Goal: Task Accomplishment & Management: Manage account settings

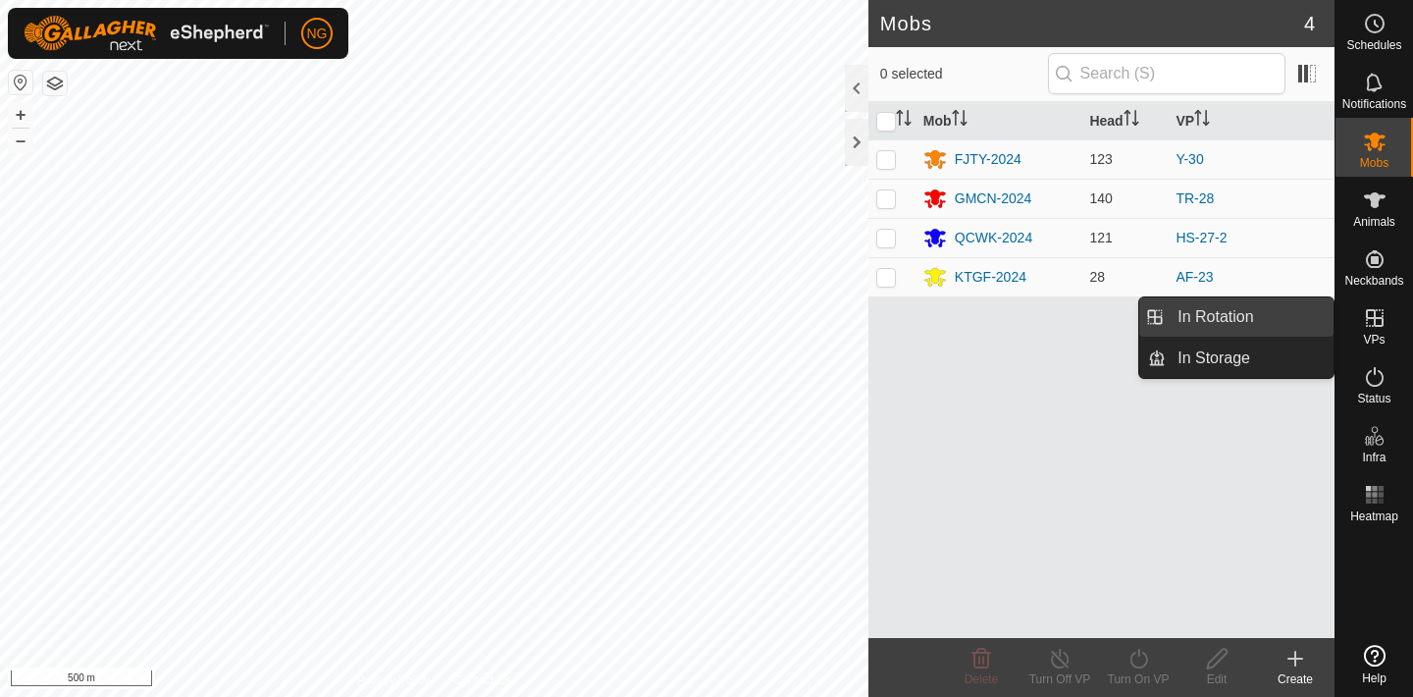
click at [1286, 316] on link "In Rotation" at bounding box center [1250, 316] width 168 height 39
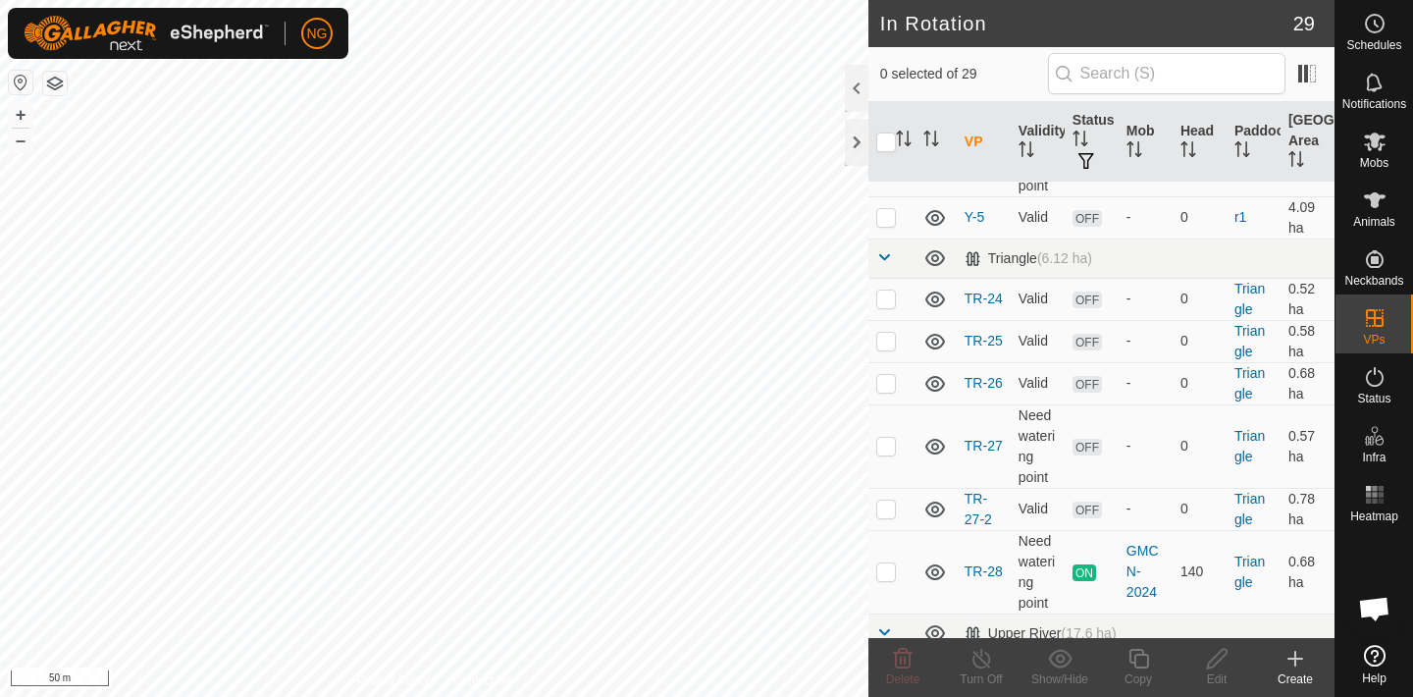
scroll to position [729, 0]
click at [884, 290] on p-checkbox at bounding box center [886, 298] width 20 height 16
checkbox input "true"
click at [887, 332] on p-checkbox at bounding box center [886, 340] width 20 height 16
checkbox input "true"
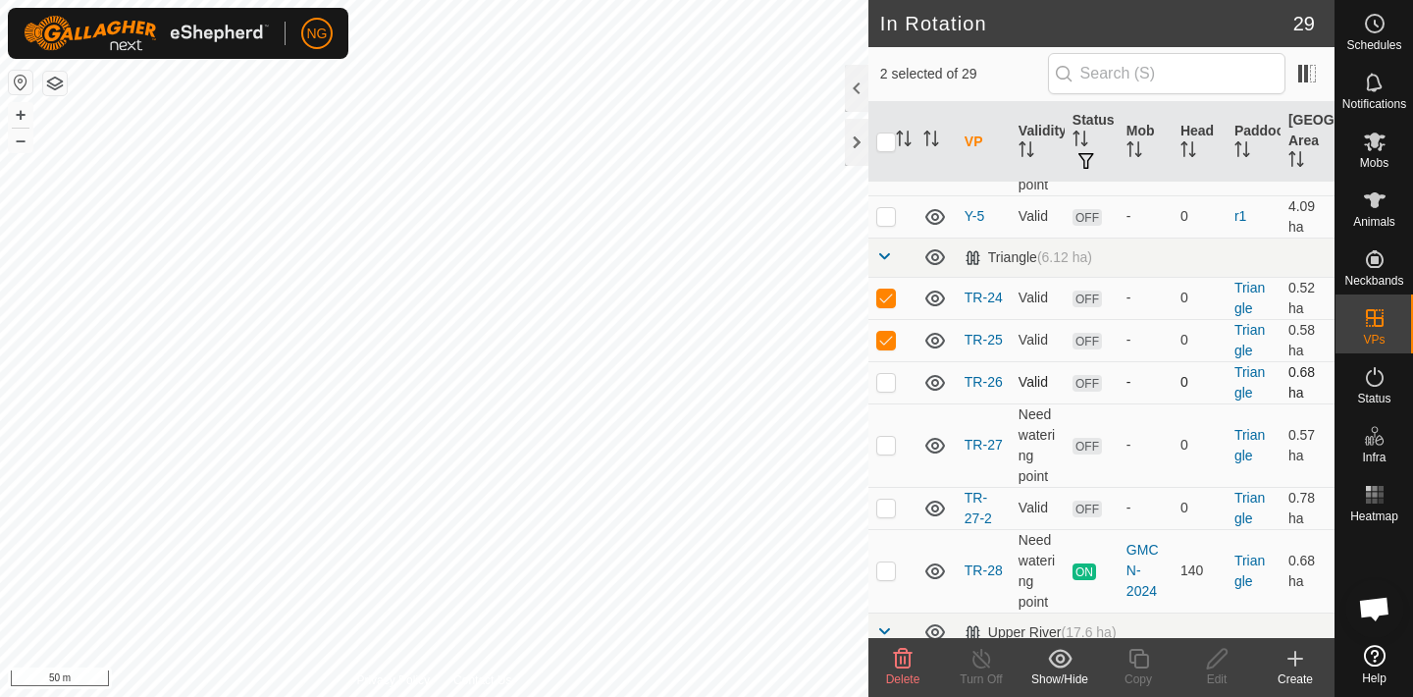
click at [881, 374] on p-checkbox at bounding box center [886, 382] width 20 height 16
checkbox input "true"
click at [884, 437] on p-checkbox at bounding box center [886, 445] width 20 height 16
checkbox input "false"
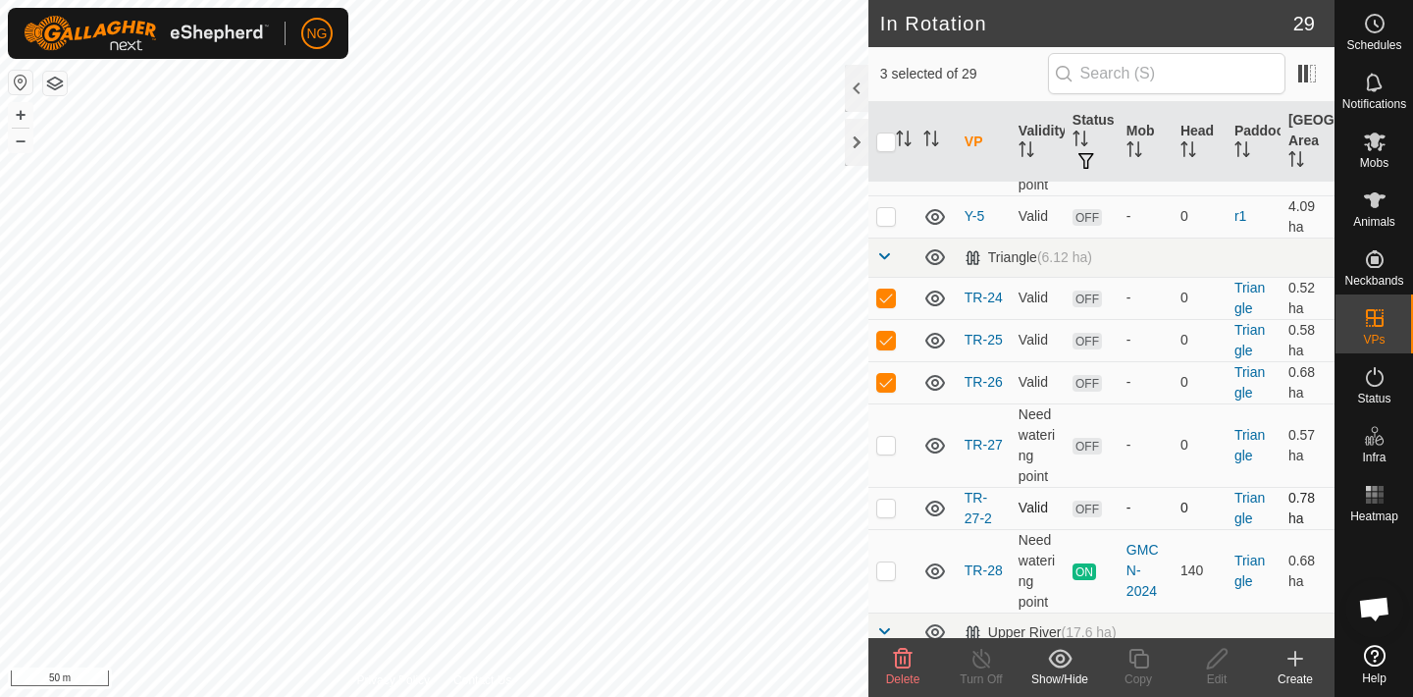
click at [885, 500] on p-checkbox at bounding box center [886, 508] width 20 height 16
checkbox input "true"
click at [903, 652] on icon at bounding box center [903, 659] width 19 height 20
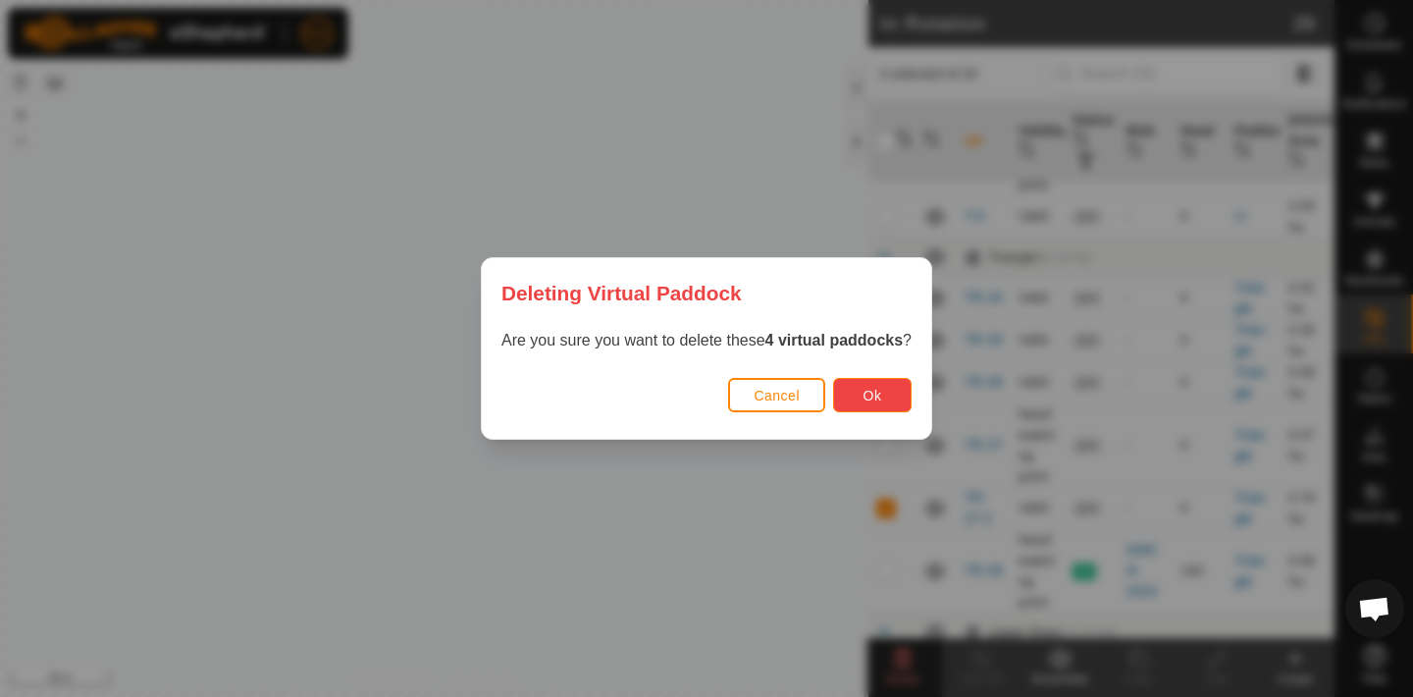
click at [879, 397] on span "Ok" at bounding box center [873, 396] width 19 height 16
checkbox input "false"
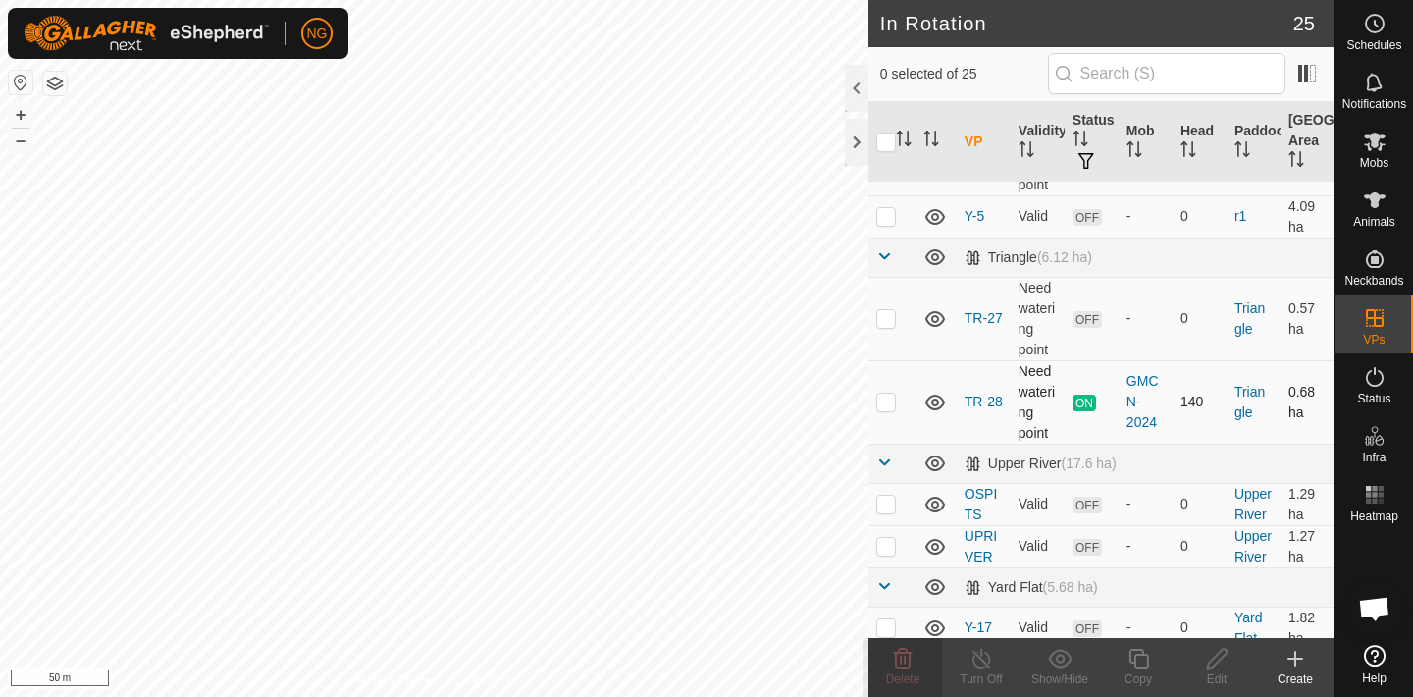
click at [886, 394] on p-checkbox at bounding box center [886, 402] width 20 height 16
checkbox input "true"
click at [1141, 658] on icon at bounding box center [1139, 659] width 25 height 24
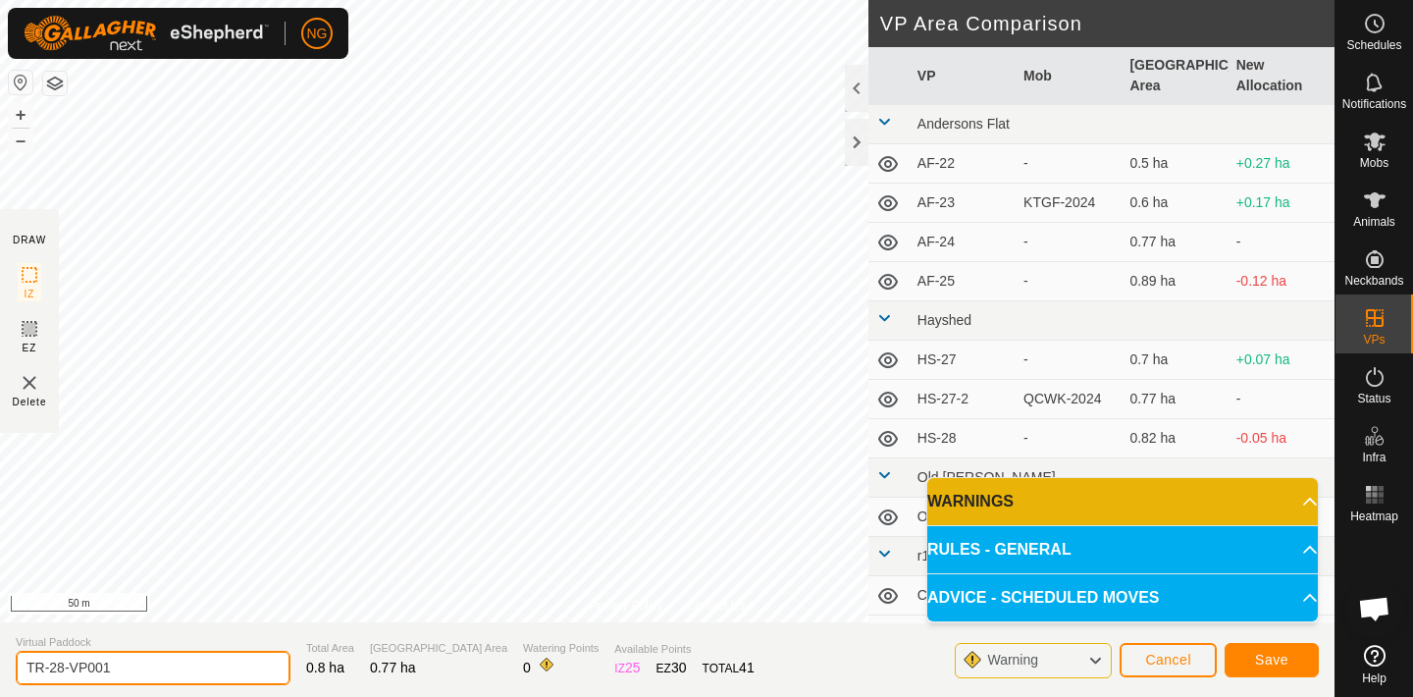
click at [145, 667] on input "TR-28-VP001" at bounding box center [153, 668] width 275 height 34
type input "TR-30"
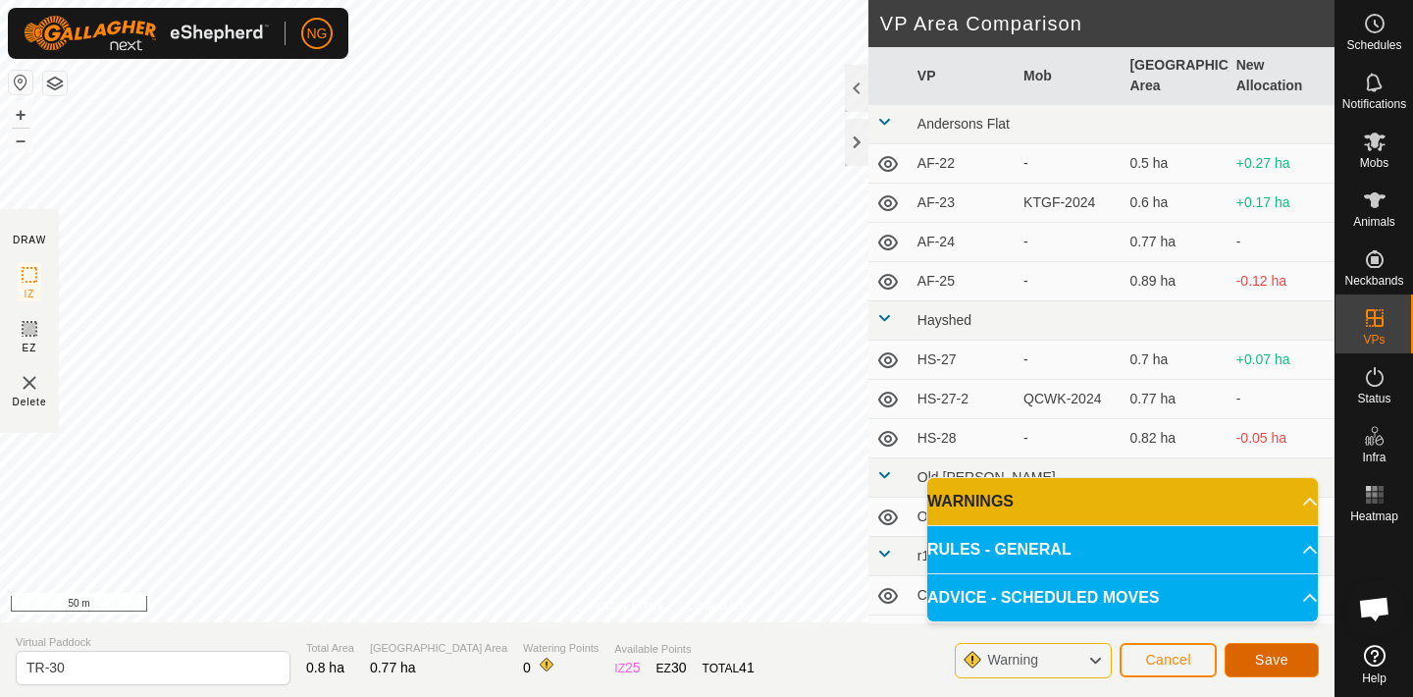
click at [1251, 656] on button "Save" at bounding box center [1272, 660] width 94 height 34
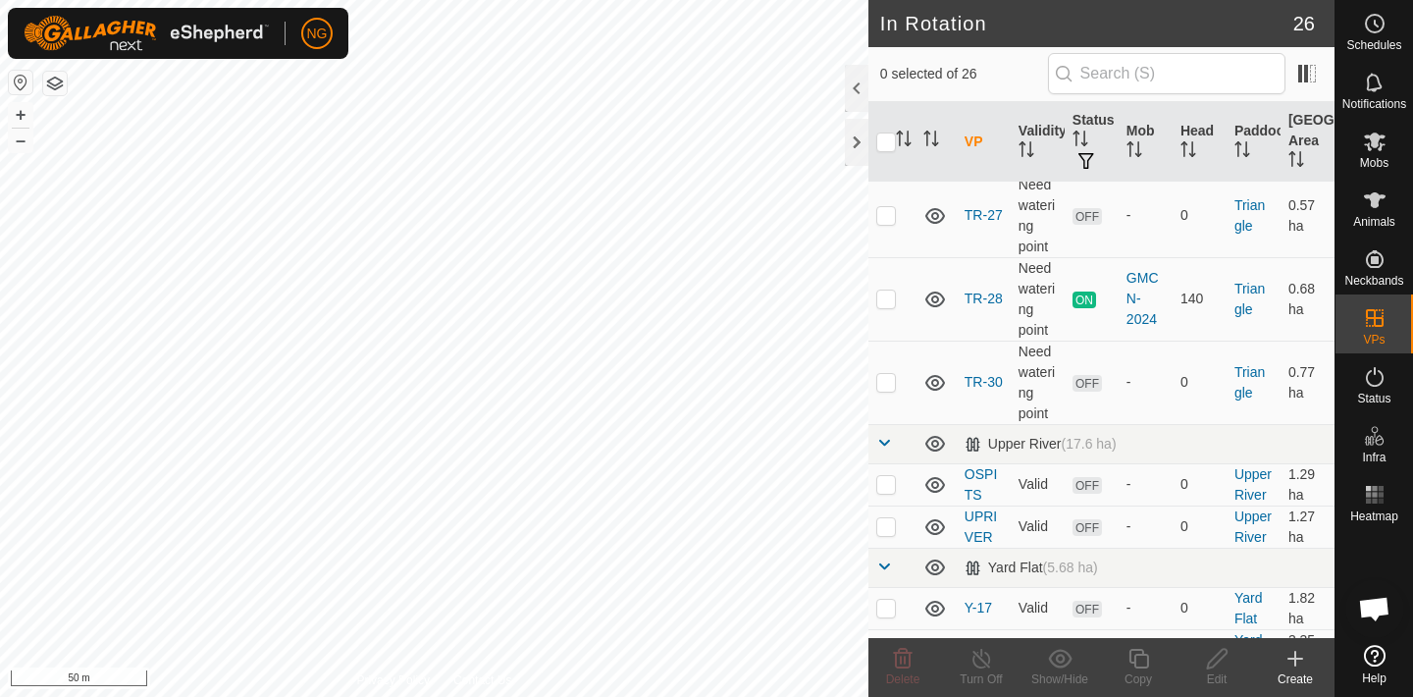
scroll to position [844, 0]
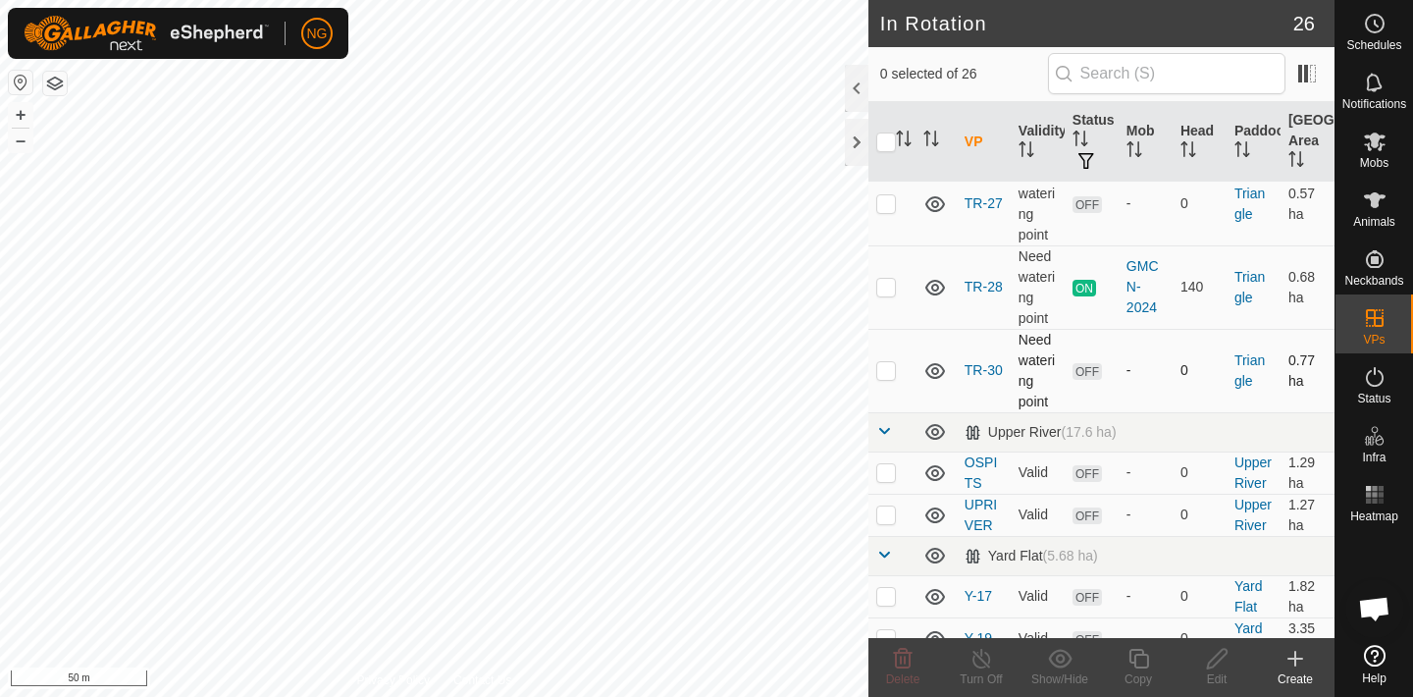
click at [888, 362] on p-checkbox at bounding box center [886, 370] width 20 height 16
checkbox input "true"
click at [1142, 656] on icon at bounding box center [1139, 659] width 25 height 24
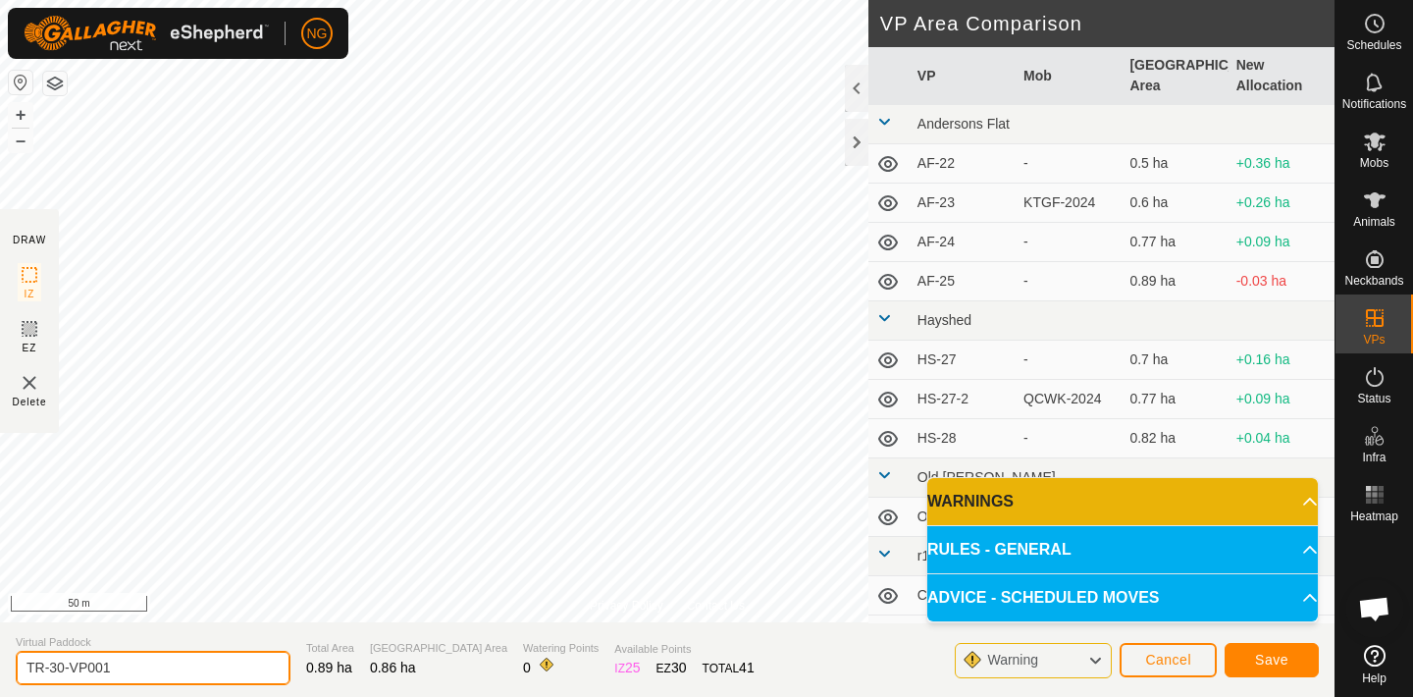
click at [130, 661] on input "TR-30-VP001" at bounding box center [153, 668] width 275 height 34
type input "TR-31"
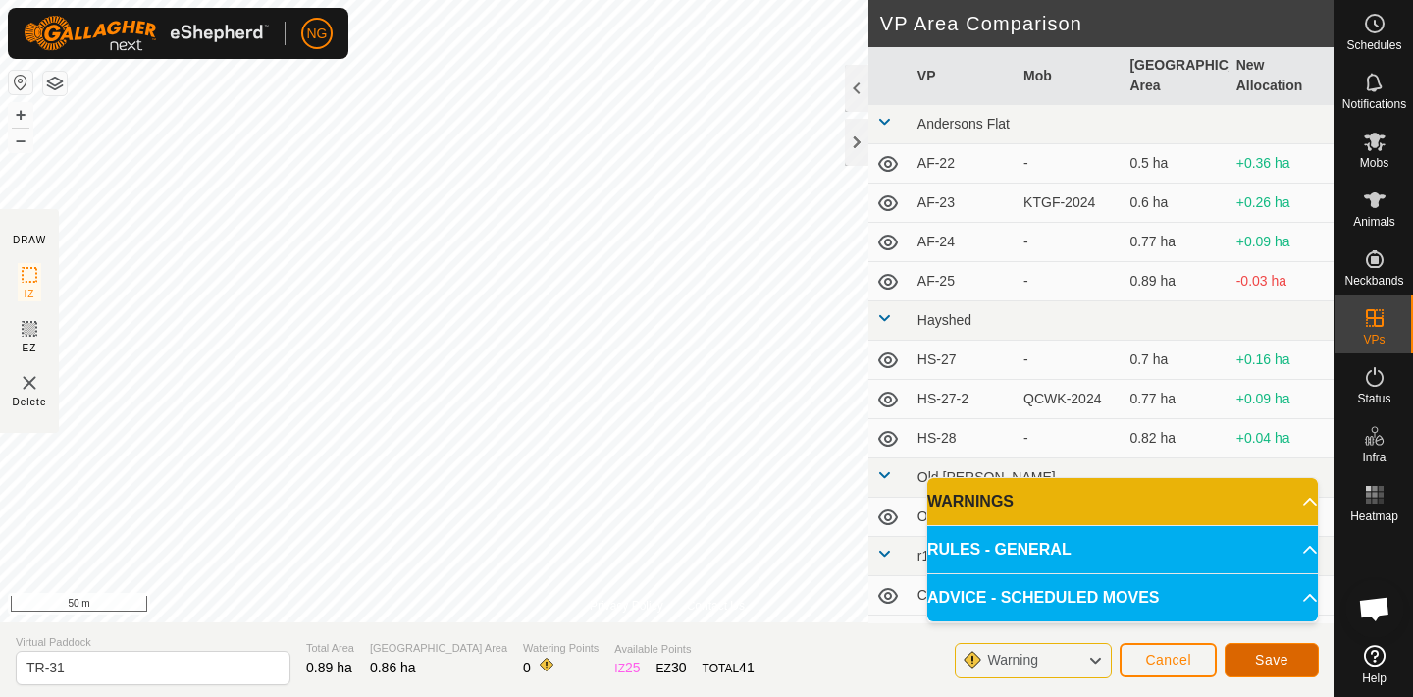
click at [1273, 654] on span "Save" at bounding box center [1271, 660] width 33 height 16
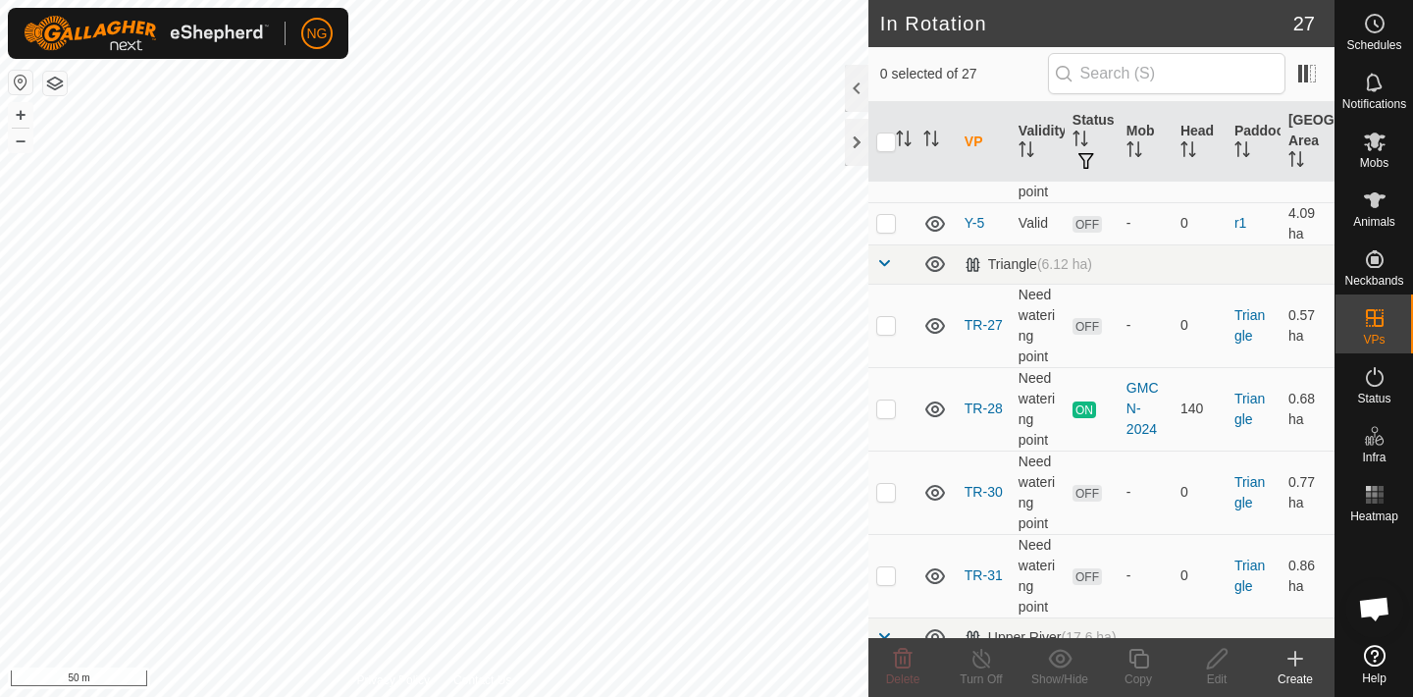
scroll to position [728, 0]
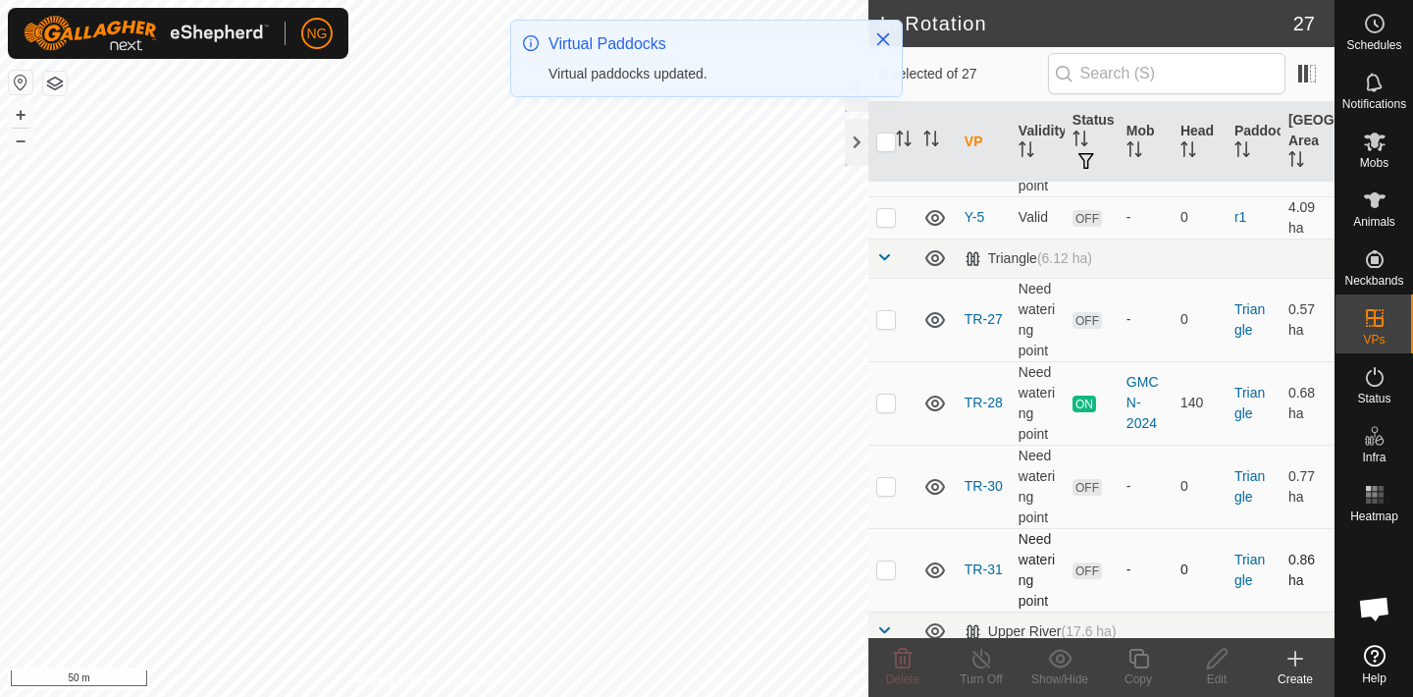
click at [888, 561] on p-checkbox at bounding box center [886, 569] width 20 height 16
checkbox input "true"
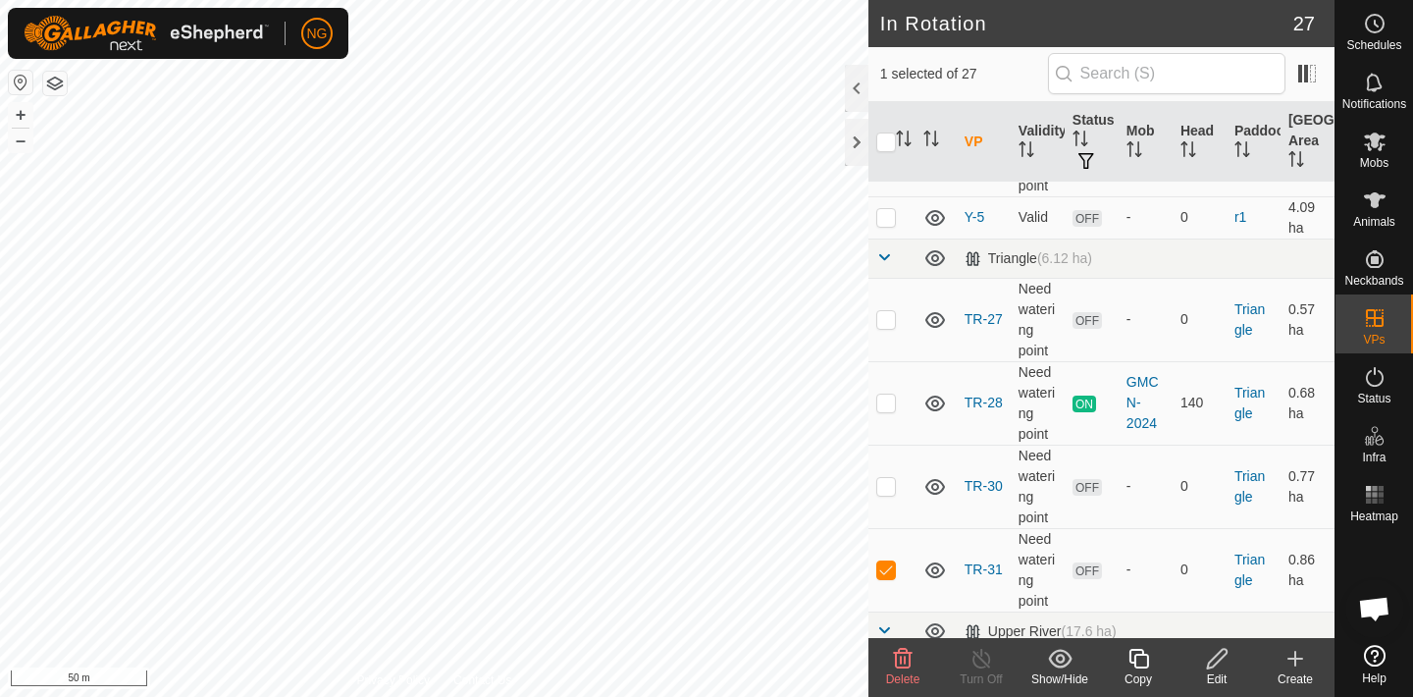
click at [1139, 660] on icon at bounding box center [1139, 659] width 25 height 24
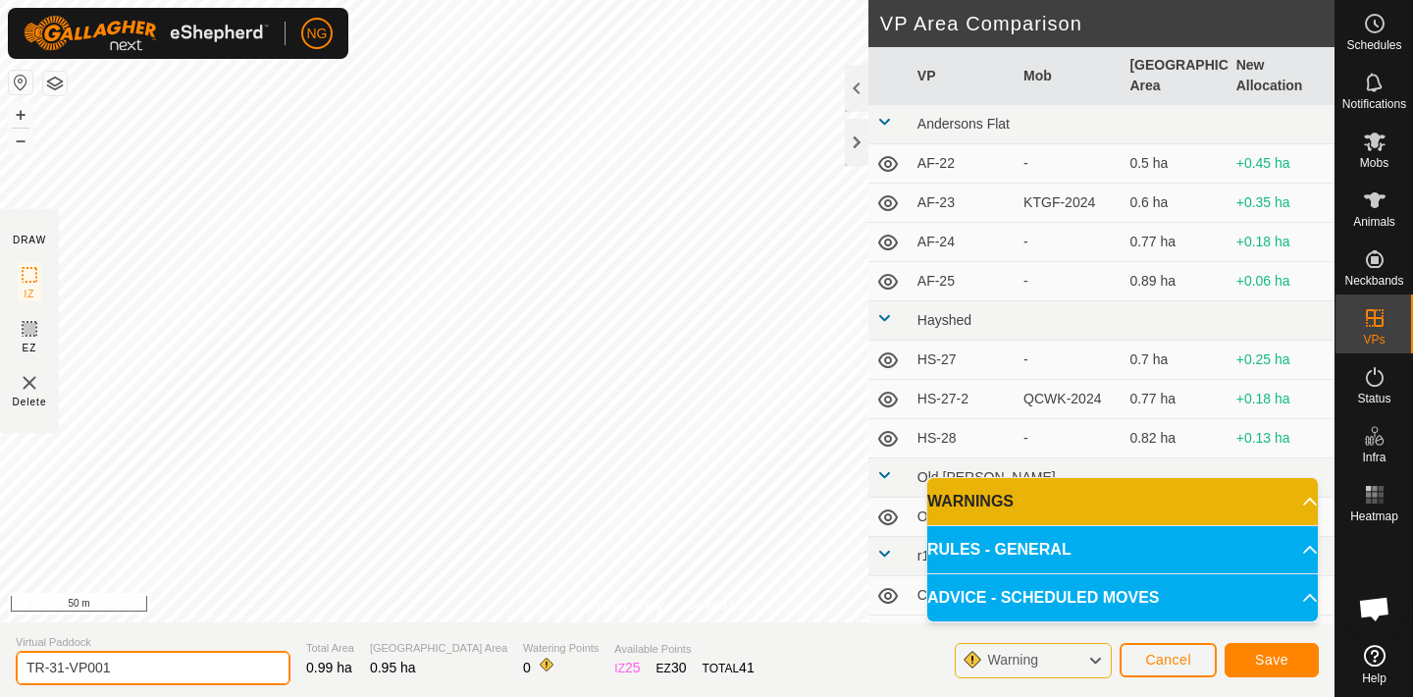
click at [144, 660] on input "TR-31-VP001" at bounding box center [153, 668] width 275 height 34
type input "TR-1"
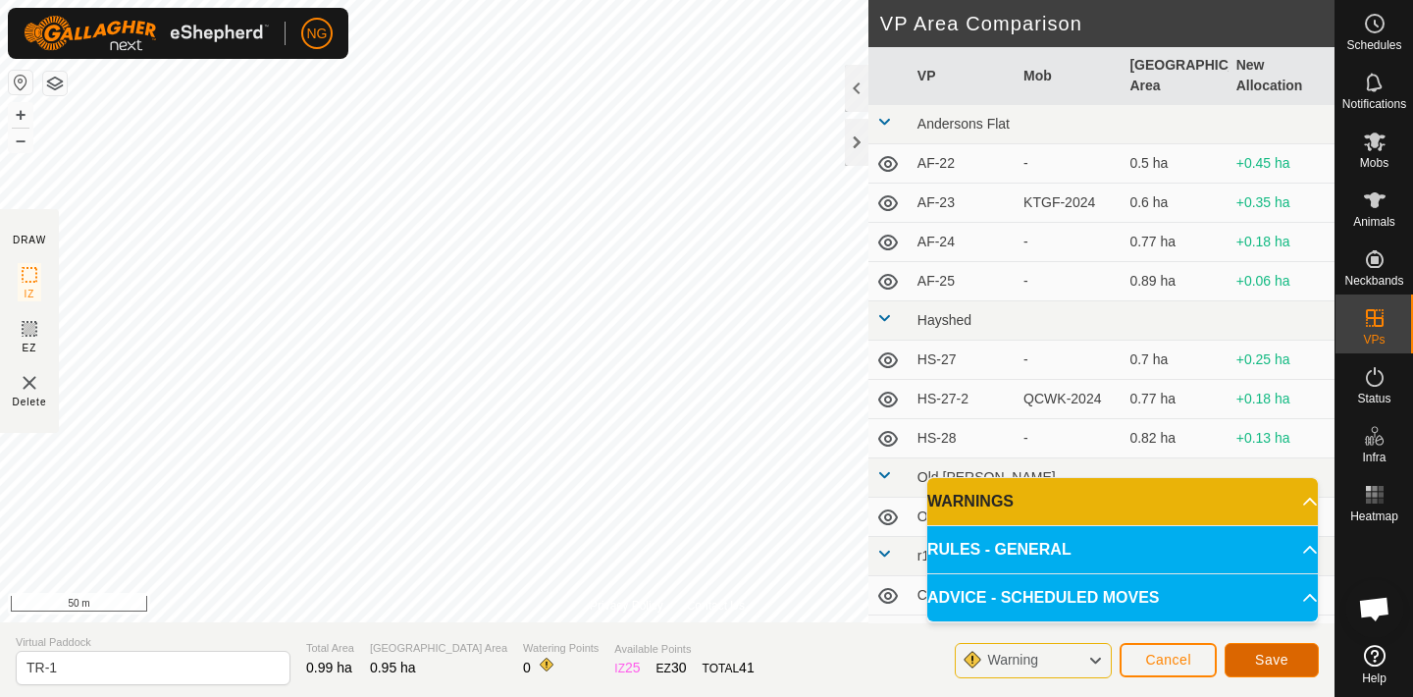
click at [1248, 650] on button "Save" at bounding box center [1272, 660] width 94 height 34
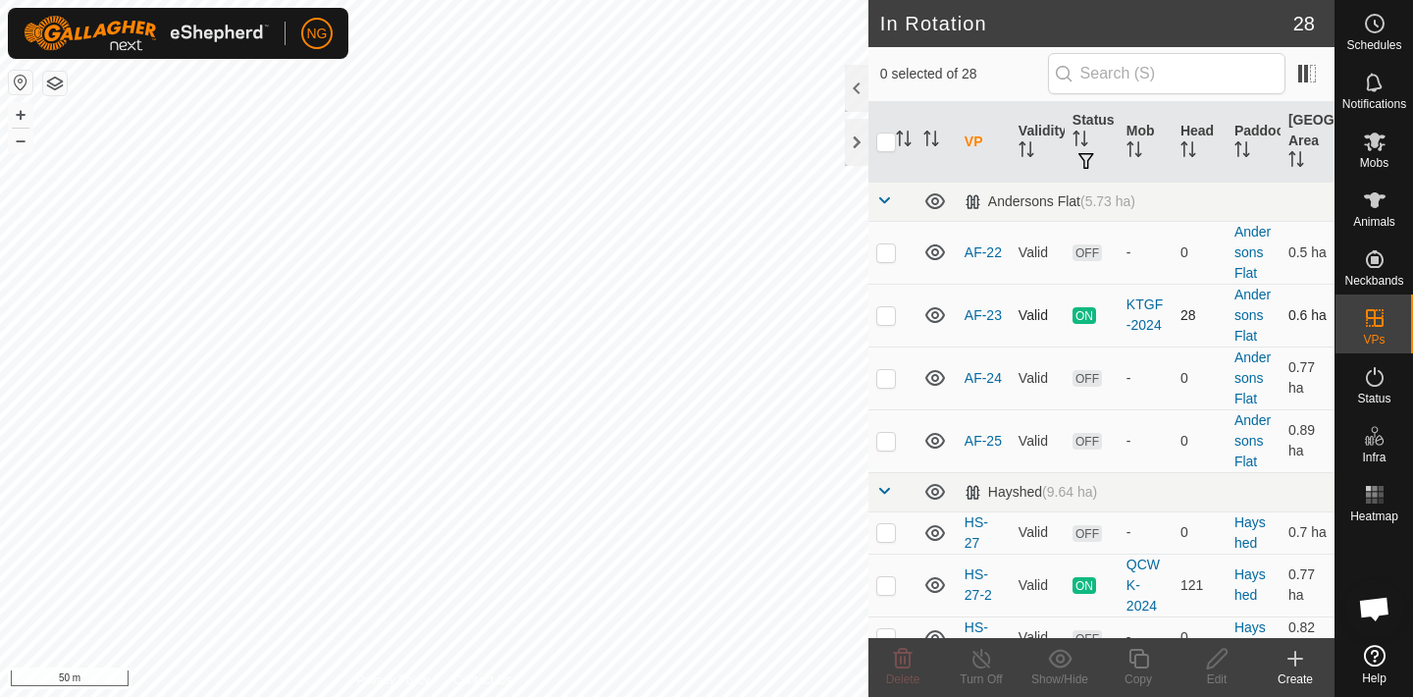
click at [897, 296] on div "In Rotation 28 0 selected of 28 VP Validity Status Mob Head Paddock Grazing Are…" at bounding box center [667, 348] width 1335 height 697
click at [730, 73] on div "NG Schedules Notifications Mobs Animals Neckbands VPs Status Infra Heatmap Help…" at bounding box center [706, 348] width 1413 height 697
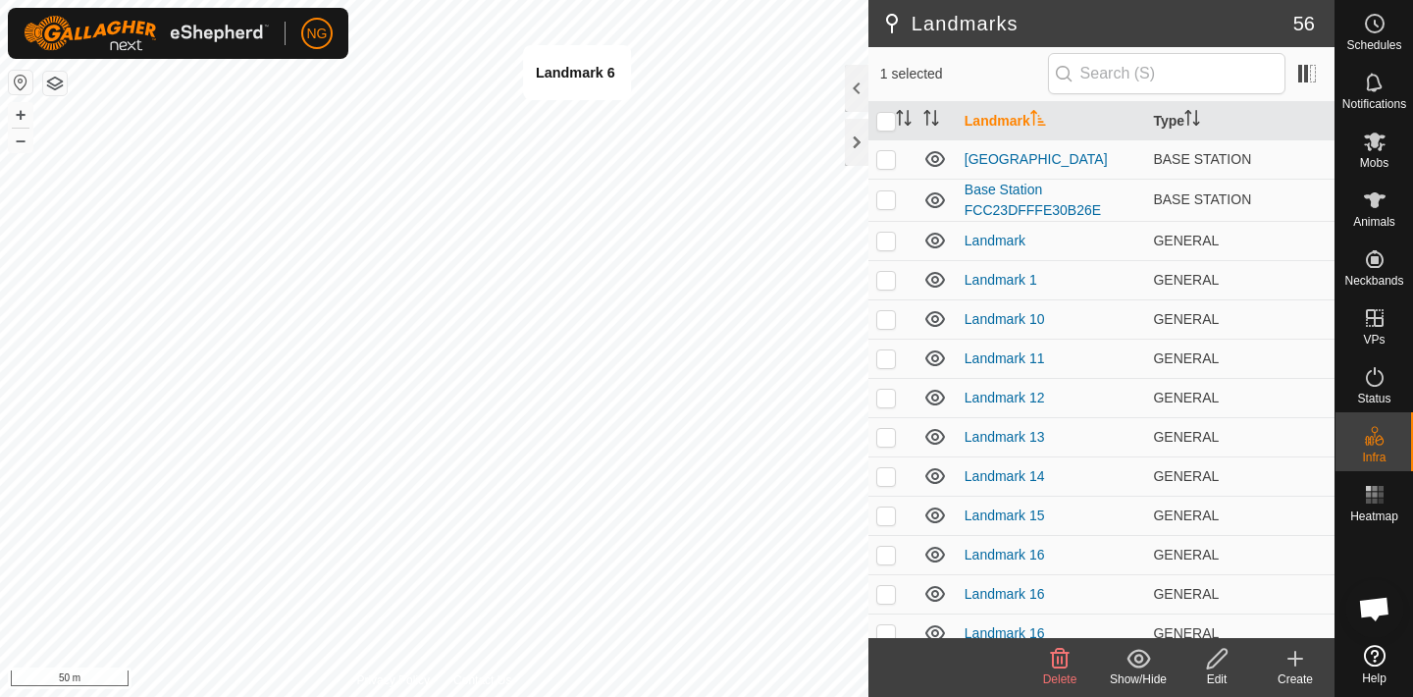
checkbox input "false"
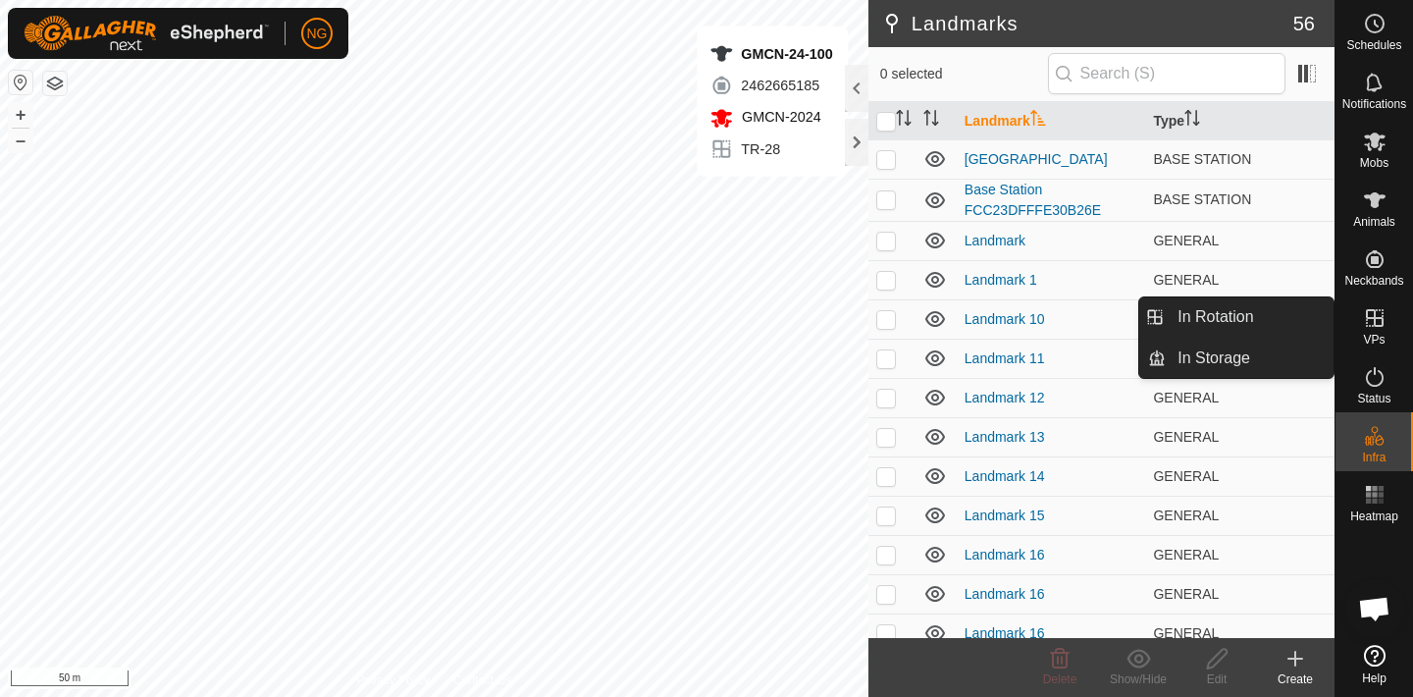
click at [1370, 322] on icon at bounding box center [1375, 318] width 24 height 24
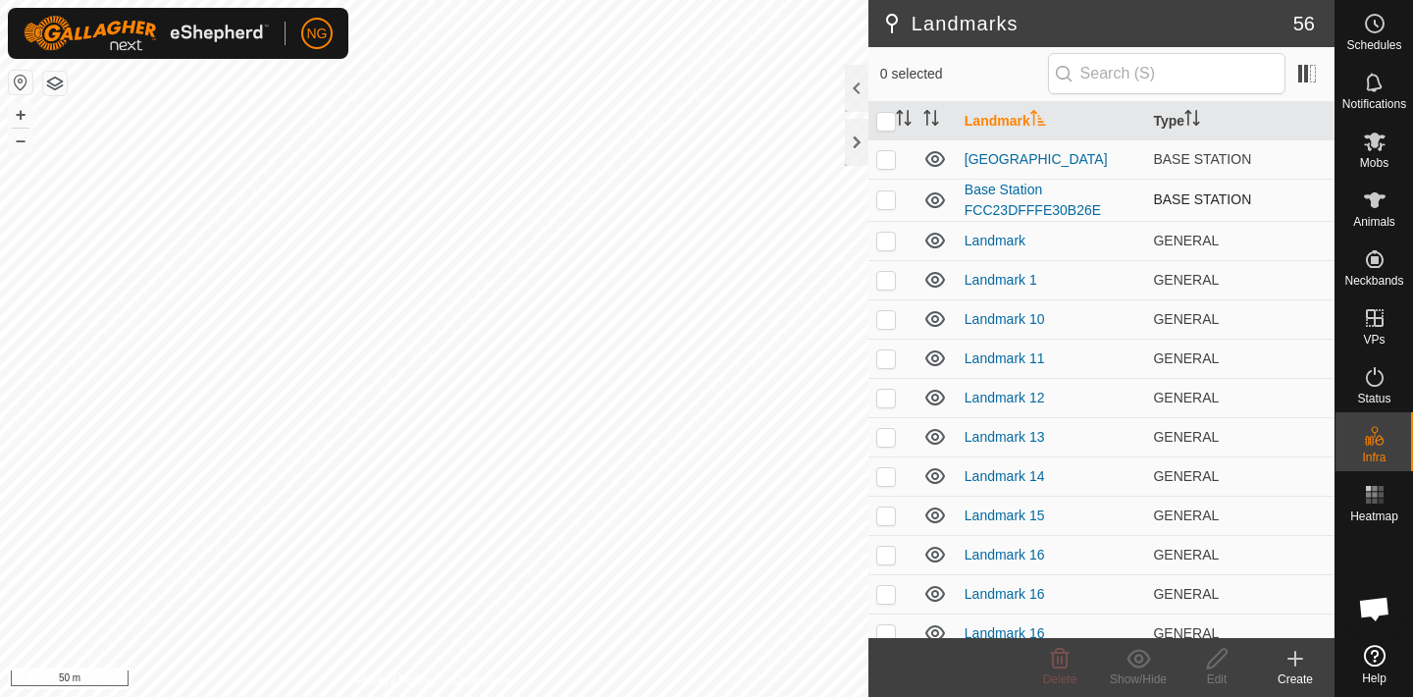
click at [877, 211] on div "Landmarks 56 0 selected Landmark Type 2nd Base Station BASE STATION Base Statio…" at bounding box center [667, 348] width 1335 height 697
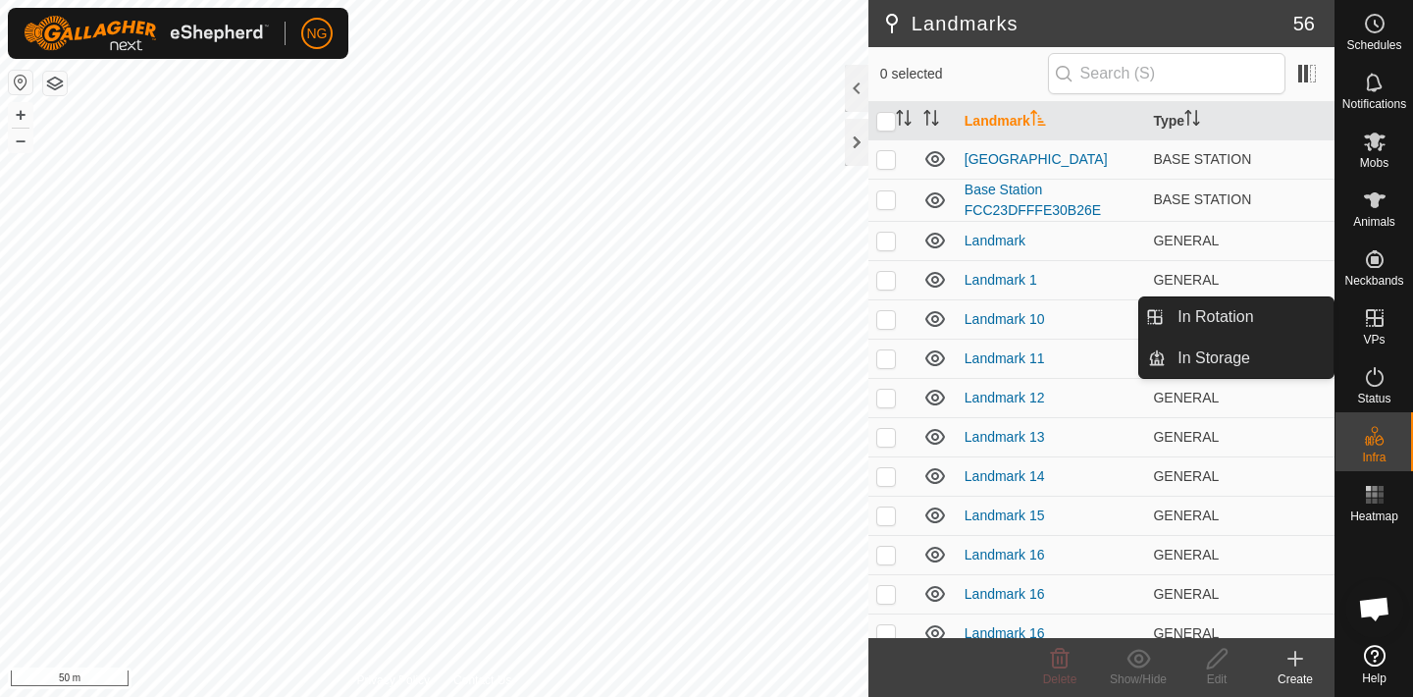
click at [1377, 319] on icon at bounding box center [1375, 318] width 24 height 24
click at [1281, 306] on link "In Rotation" at bounding box center [1250, 316] width 168 height 39
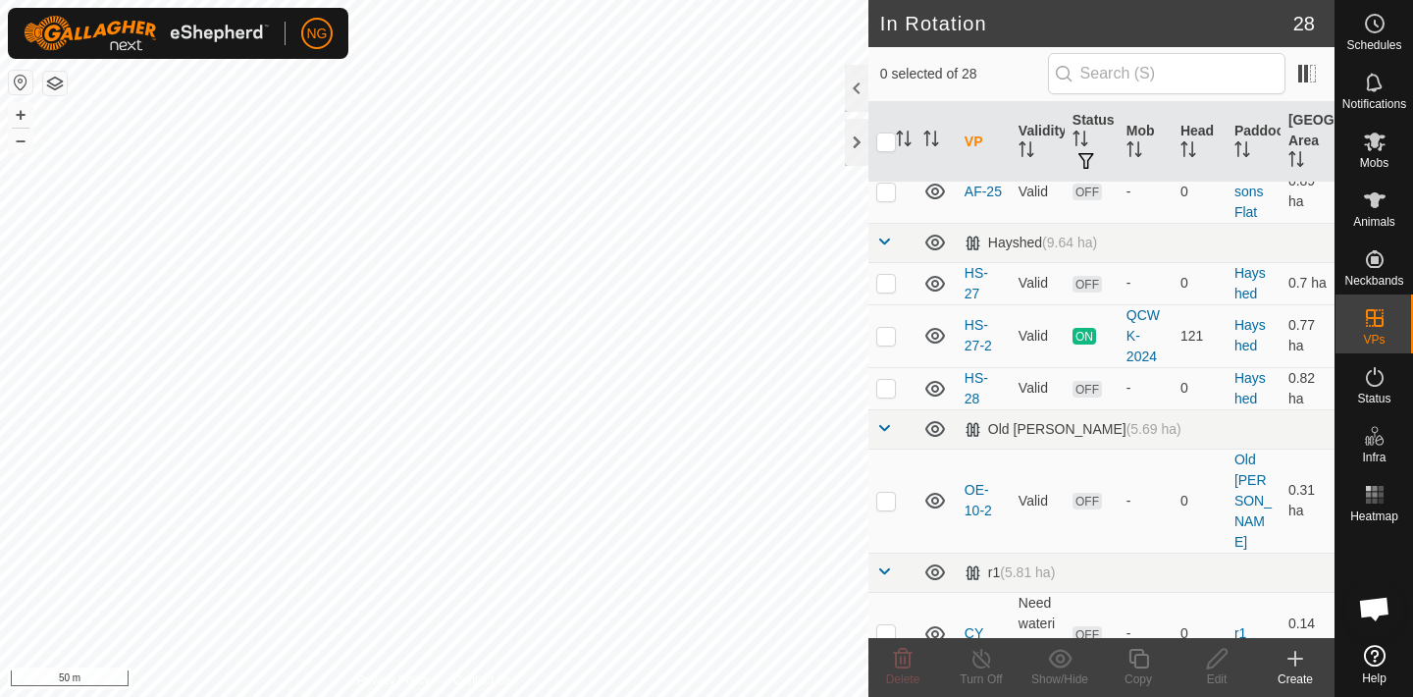
scroll to position [270, 0]
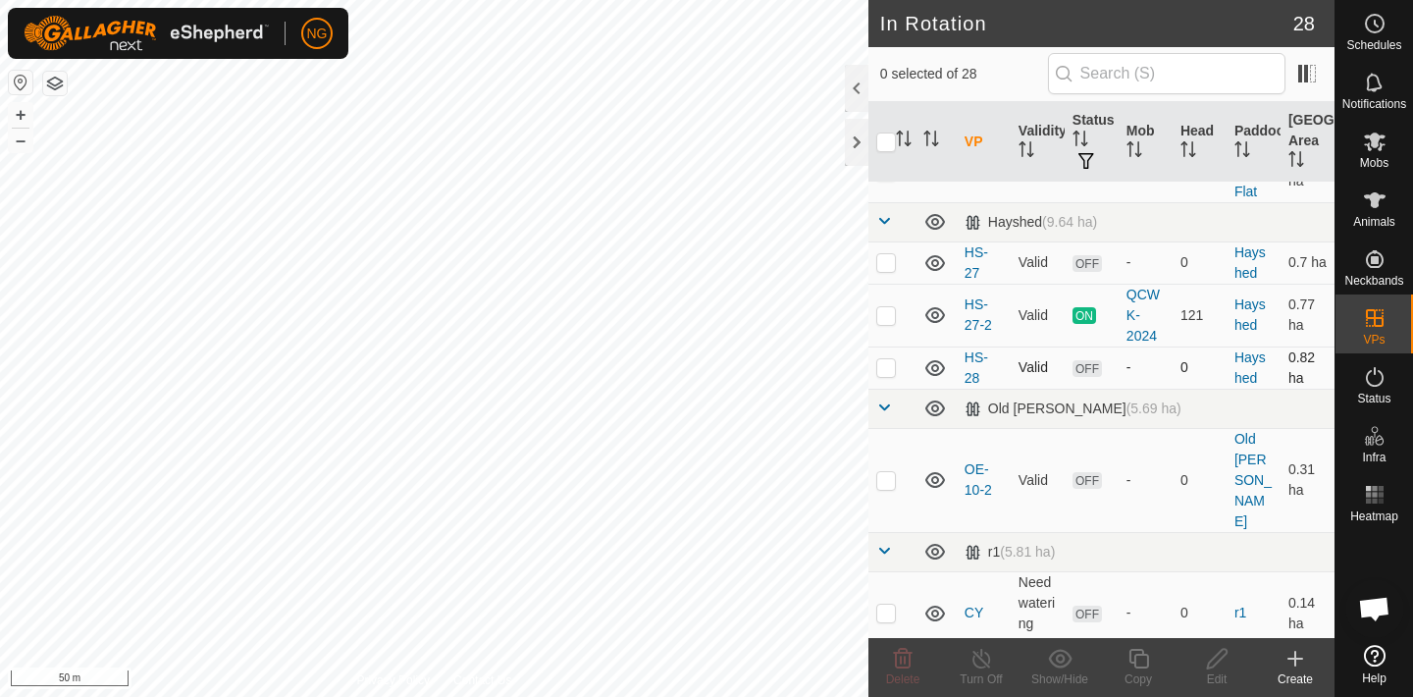
click at [884, 365] on p-checkbox at bounding box center [886, 367] width 20 height 16
checkbox input "true"
click at [1136, 654] on icon at bounding box center [1139, 659] width 25 height 24
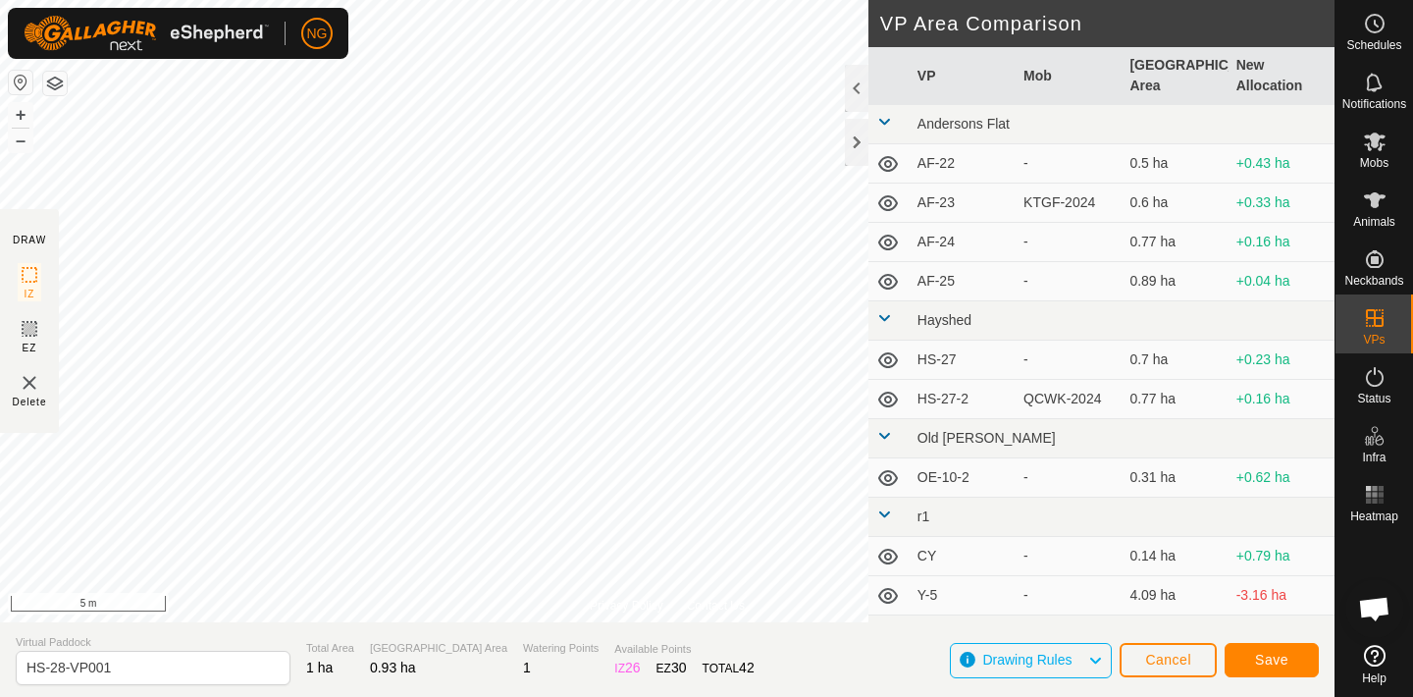
click at [604, 0] on html "NG Schedules Notifications Mobs Animals Neckbands VPs Status Infra Heatmap Help…" at bounding box center [706, 348] width 1413 height 697
click at [429, 0] on html "NG Schedules Notifications Mobs Animals Neckbands VPs Status Infra Heatmap Help…" at bounding box center [706, 348] width 1413 height 697
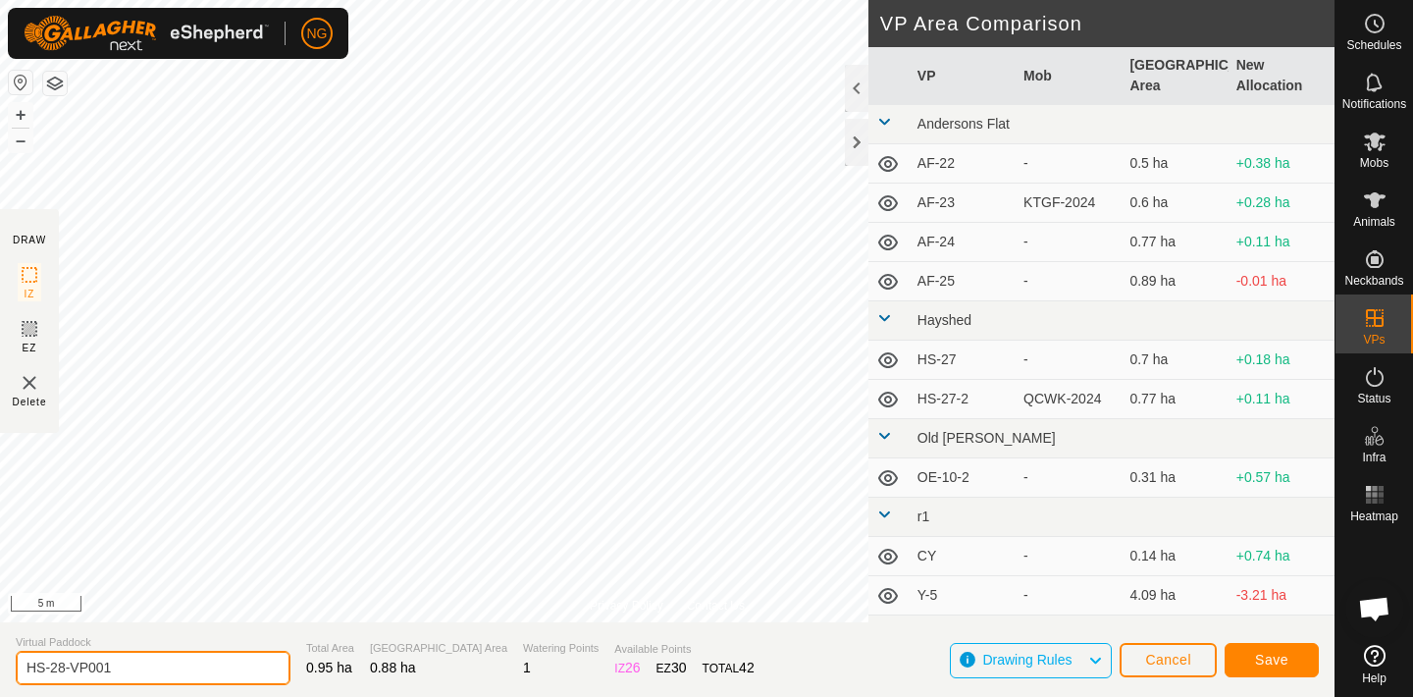
click at [136, 663] on input "HS-28-VP001" at bounding box center [153, 668] width 275 height 34
type input "HS-30"
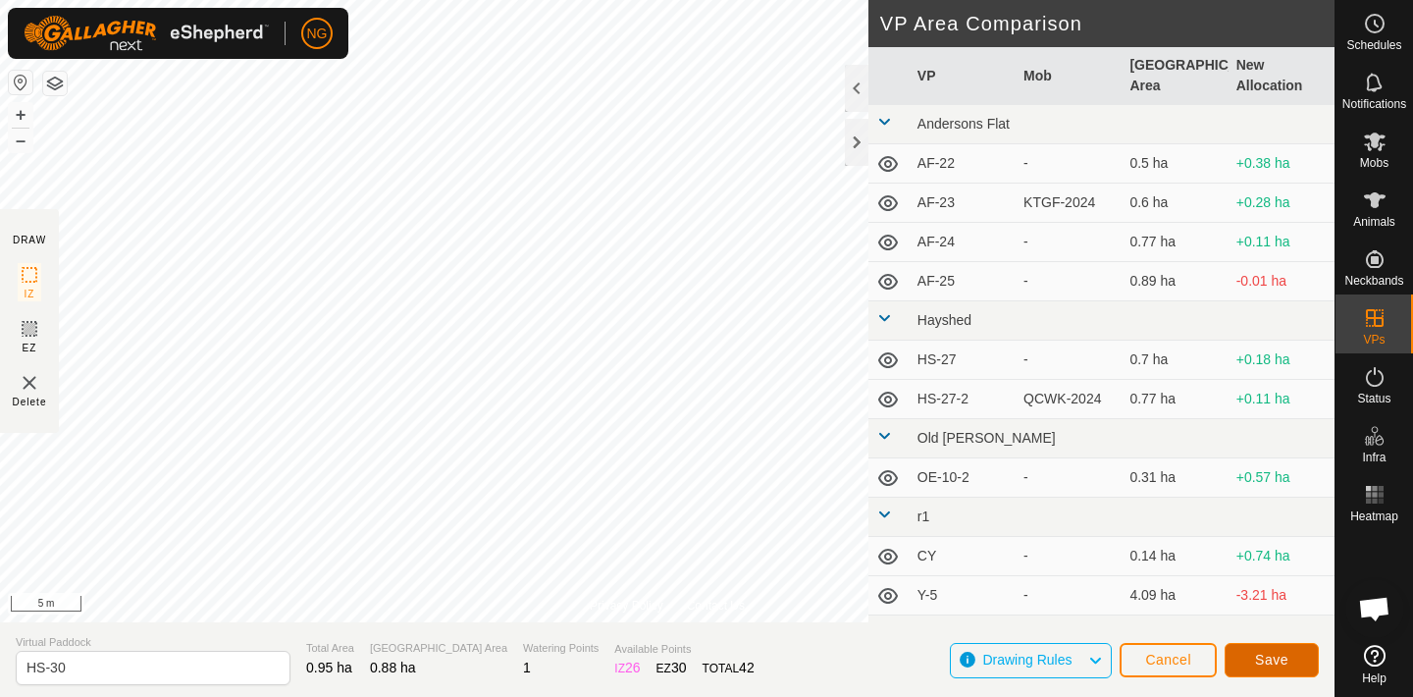
click at [1278, 655] on span "Save" at bounding box center [1271, 660] width 33 height 16
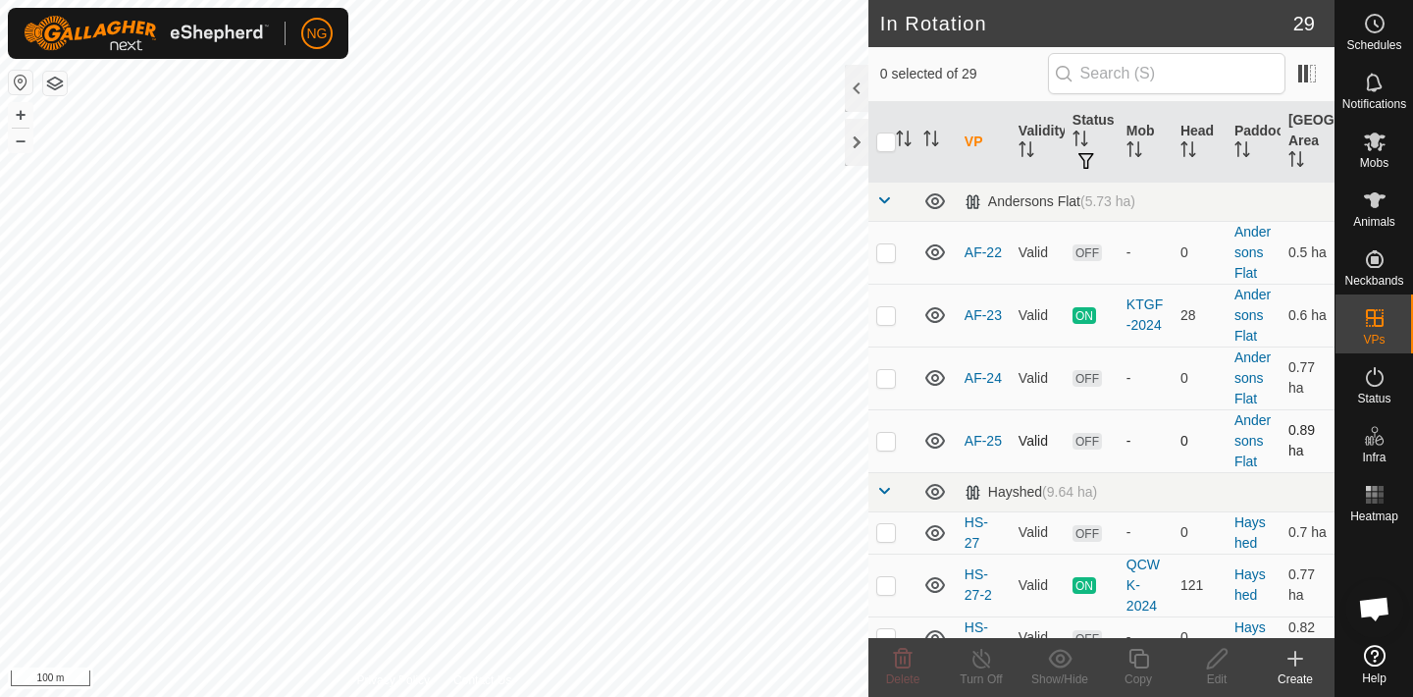
click at [900, 454] on div "In Rotation 29 0 selected of 29 VP Validity Status Mob Head Paddock Grazing Are…" at bounding box center [667, 348] width 1335 height 697
click at [638, 696] on html "NG Schedules Notifications Mobs Animals Neckbands VPs Status Infra Heatmap Help…" at bounding box center [706, 348] width 1413 height 697
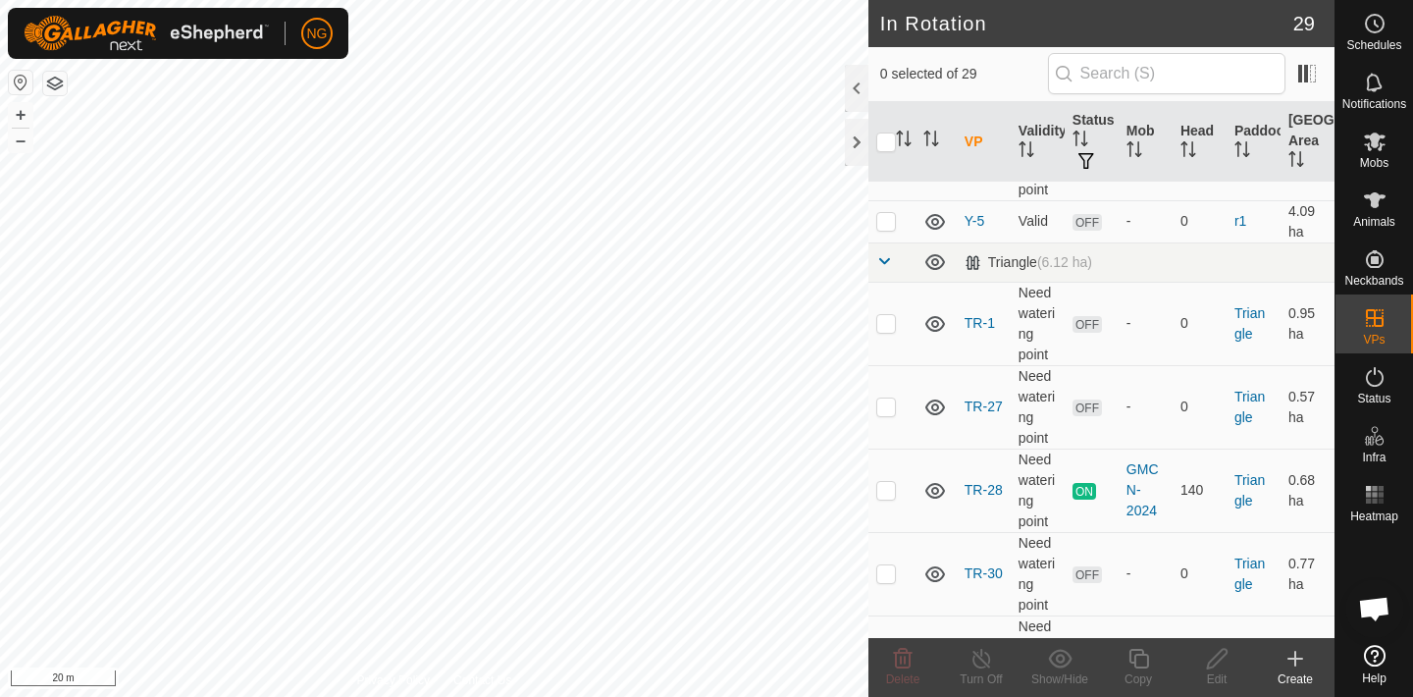
scroll to position [765, 0]
click at [884, 317] on p-checkbox at bounding box center [886, 325] width 20 height 16
checkbox input "false"
click at [890, 400] on p-checkbox at bounding box center [886, 408] width 20 height 16
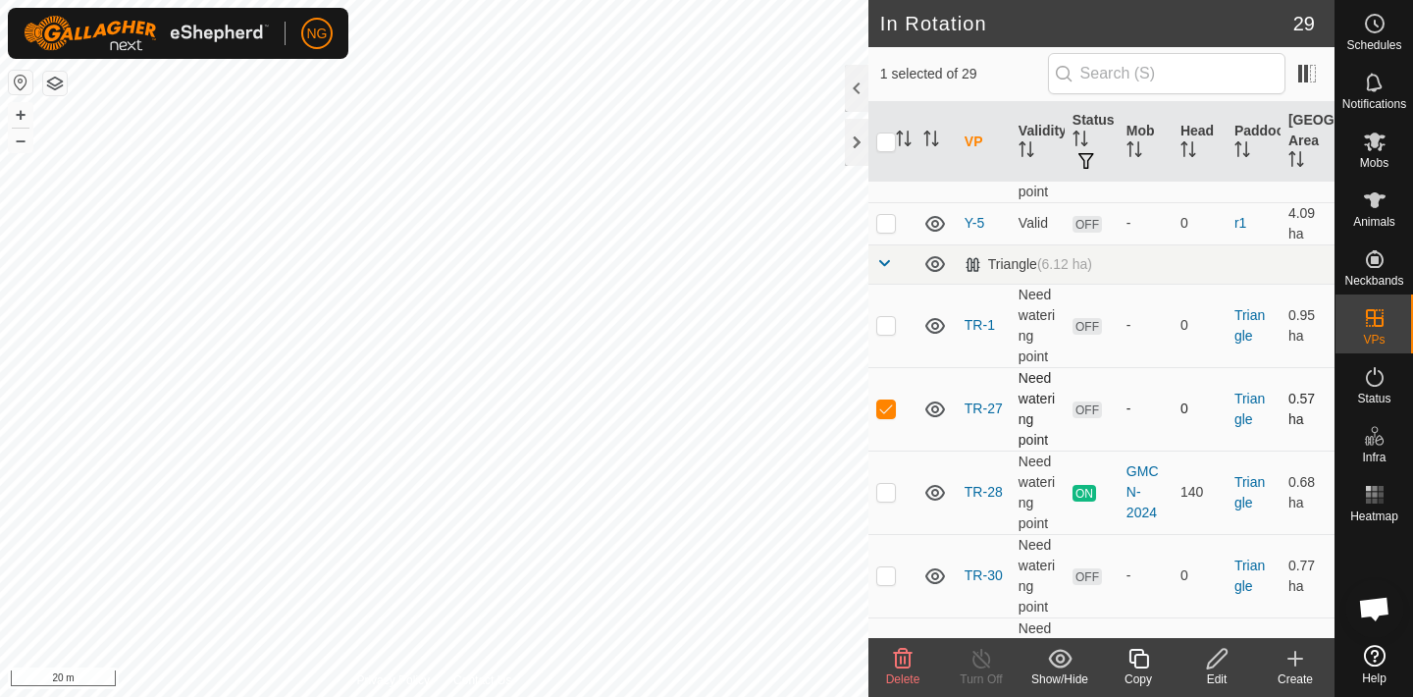
click at [890, 400] on p-checkbox at bounding box center [886, 408] width 20 height 16
checkbox input "false"
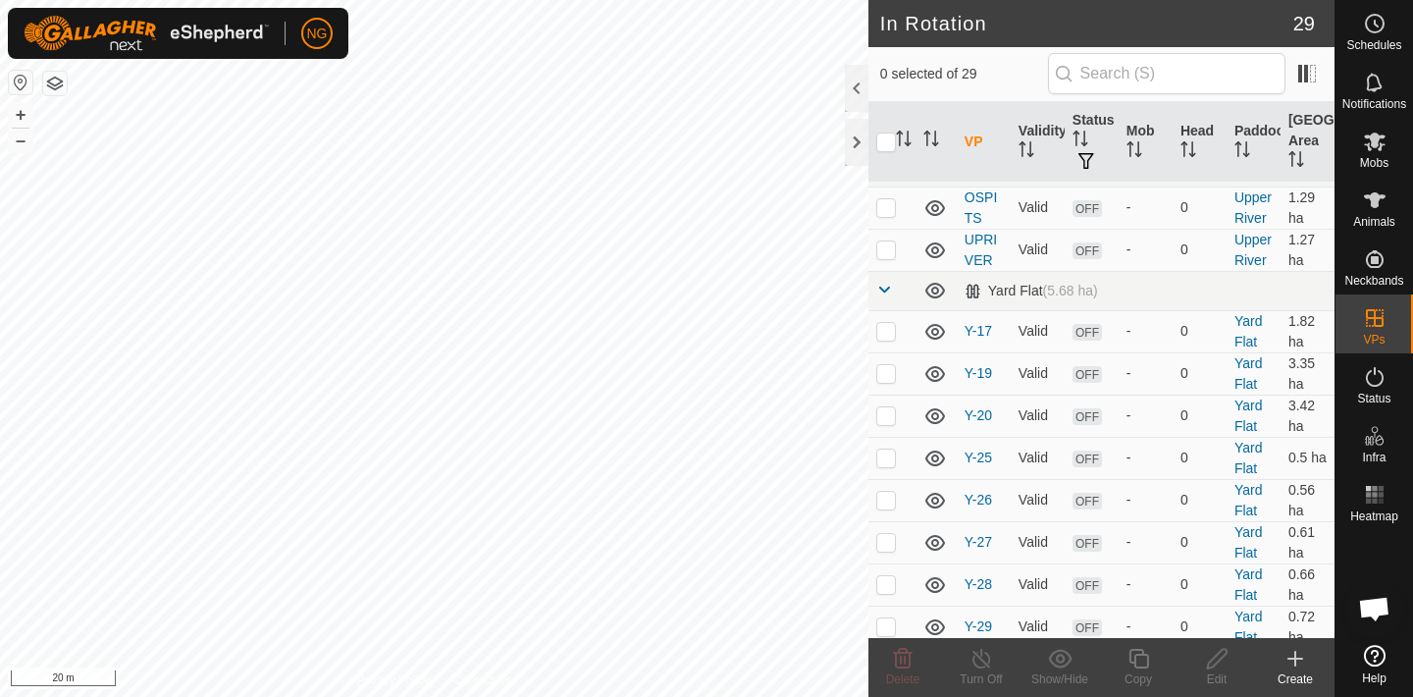
scroll to position [1336, 0]
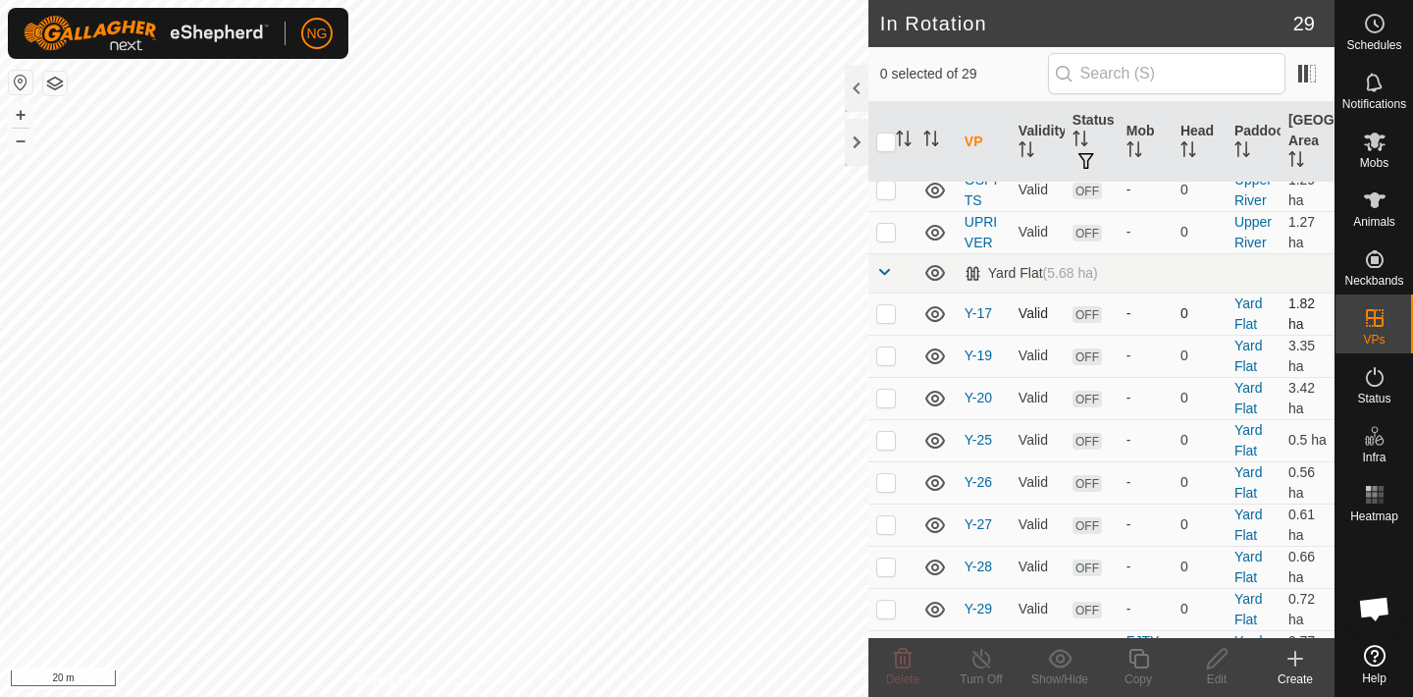
click at [884, 305] on p-checkbox at bounding box center [886, 313] width 20 height 16
checkbox input "false"
click at [884, 347] on p-checkbox at bounding box center [886, 355] width 20 height 16
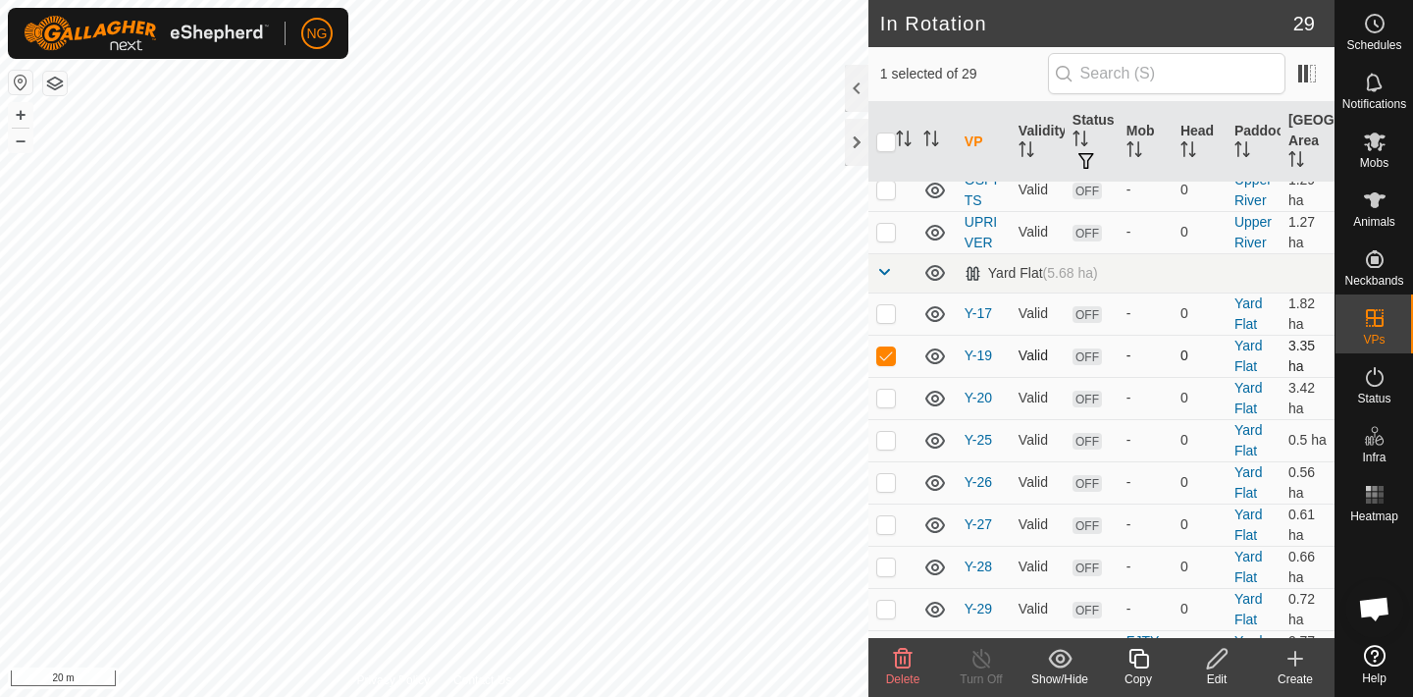
checkbox input "false"
click at [887, 390] on p-checkbox at bounding box center [886, 398] width 20 height 16
checkbox input "false"
click at [885, 432] on p-checkbox at bounding box center [886, 440] width 20 height 16
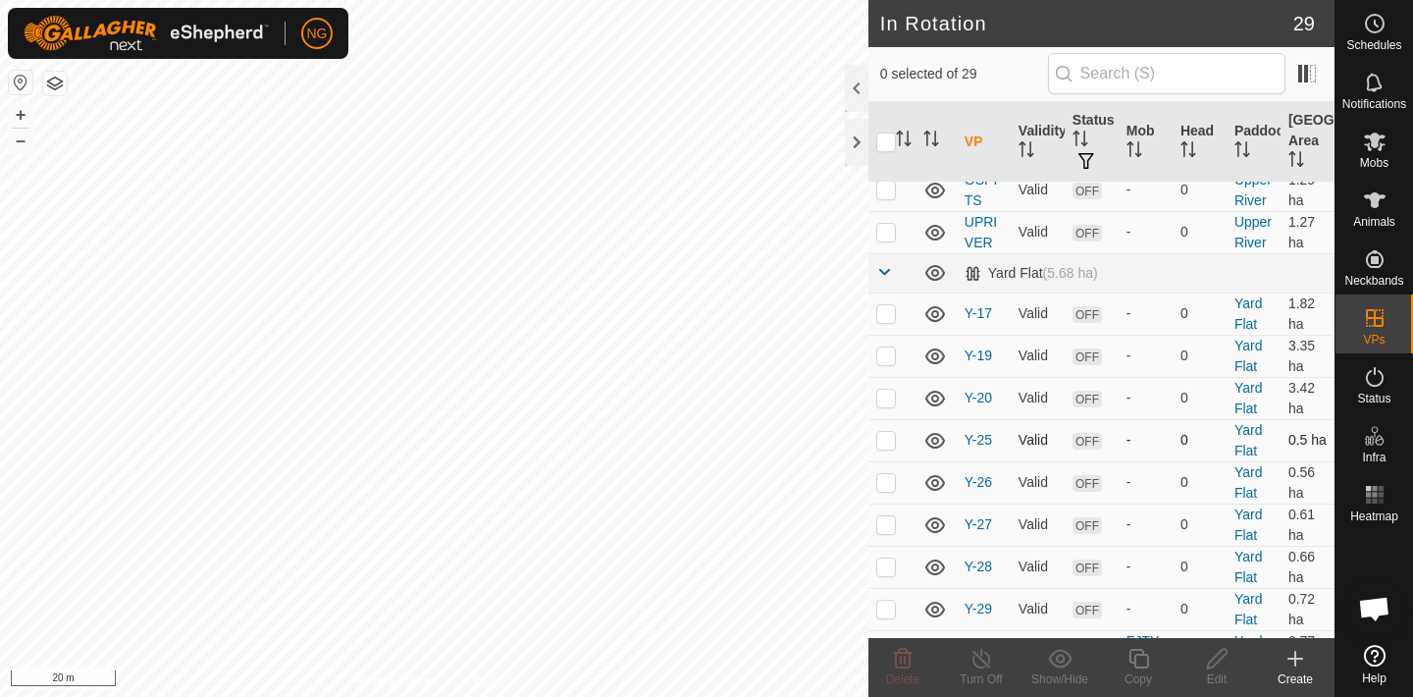
checkbox input "true"
click at [888, 474] on p-checkbox at bounding box center [886, 482] width 20 height 16
checkbox input "true"
click at [883, 516] on p-checkbox at bounding box center [886, 524] width 20 height 16
checkbox input "true"
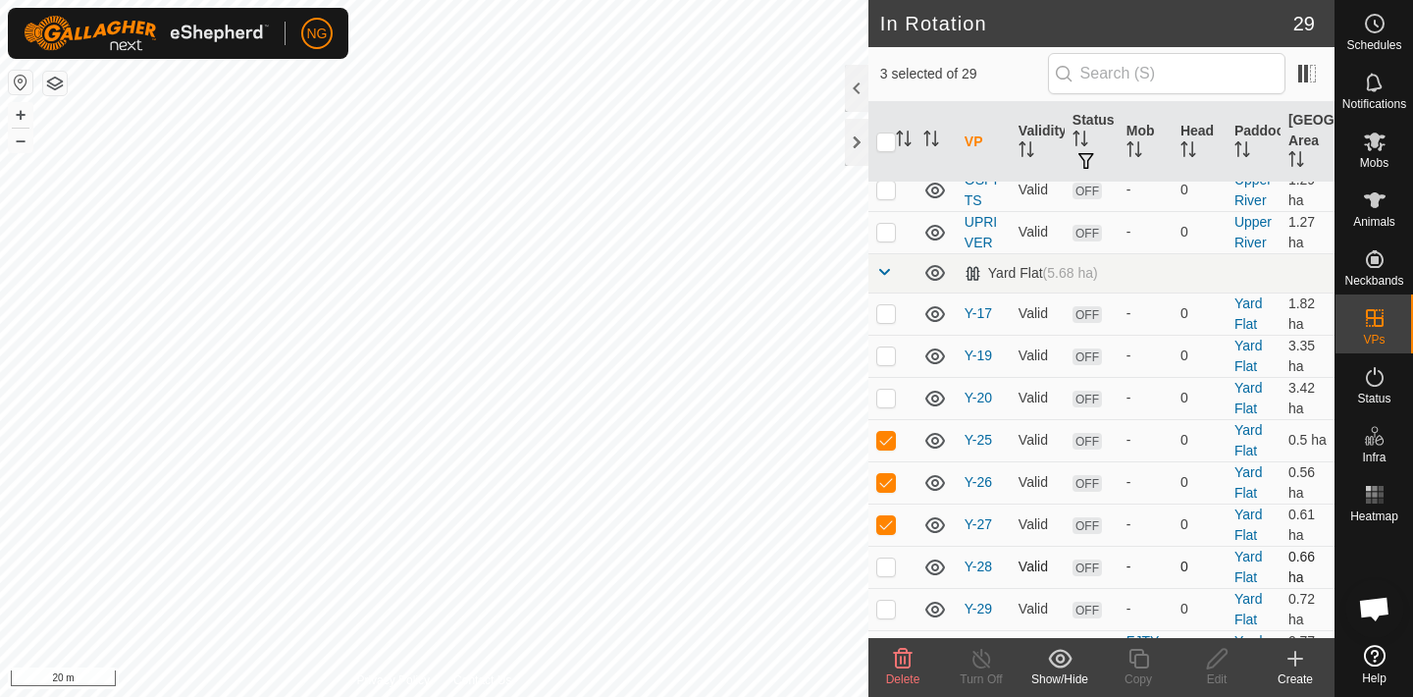
click at [885, 558] on p-checkbox at bounding box center [886, 566] width 20 height 16
checkbox input "true"
click at [885, 601] on p-checkbox at bounding box center [886, 609] width 20 height 16
checkbox input "true"
click at [903, 659] on icon at bounding box center [903, 659] width 24 height 24
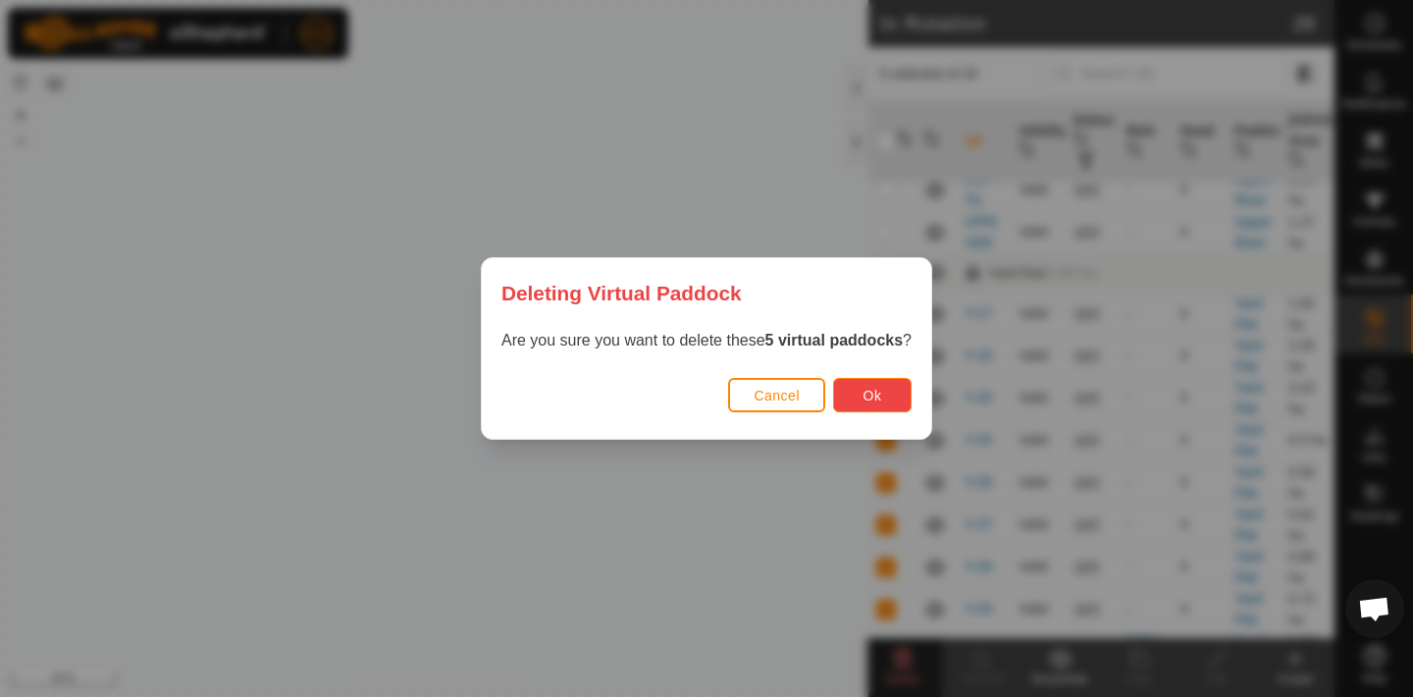
click at [886, 391] on button "Ok" at bounding box center [872, 395] width 79 height 34
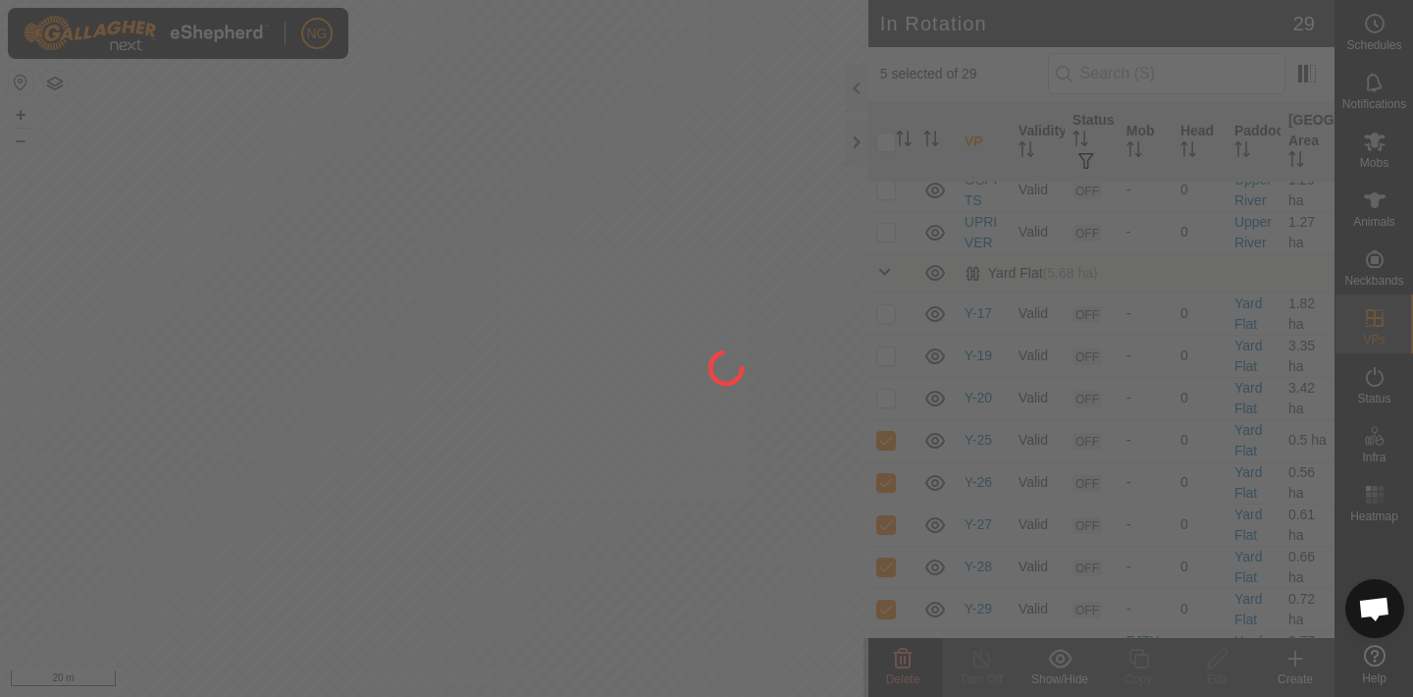
checkbox input "false"
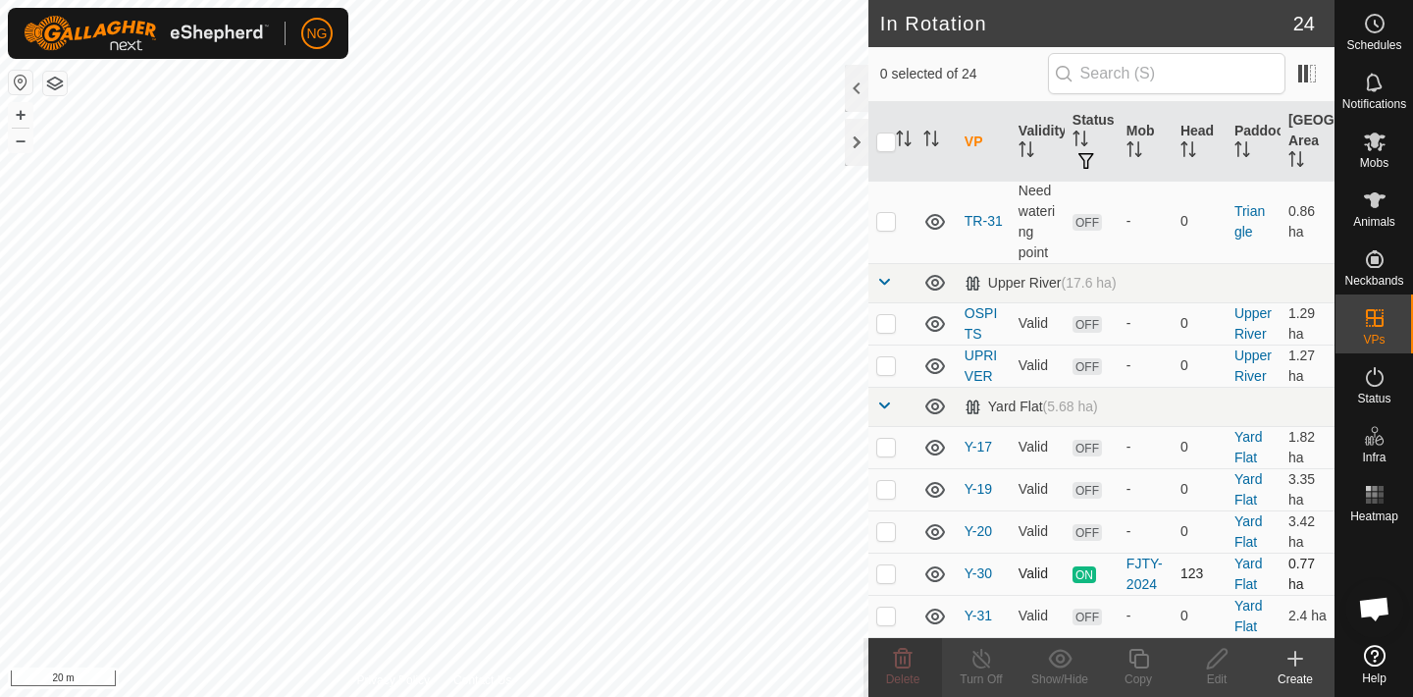
scroll to position [1202, 0]
click at [885, 608] on p-checkbox at bounding box center [886, 616] width 20 height 16
checkbox input "false"
click at [888, 650] on p-checkbox at bounding box center [886, 658] width 20 height 16
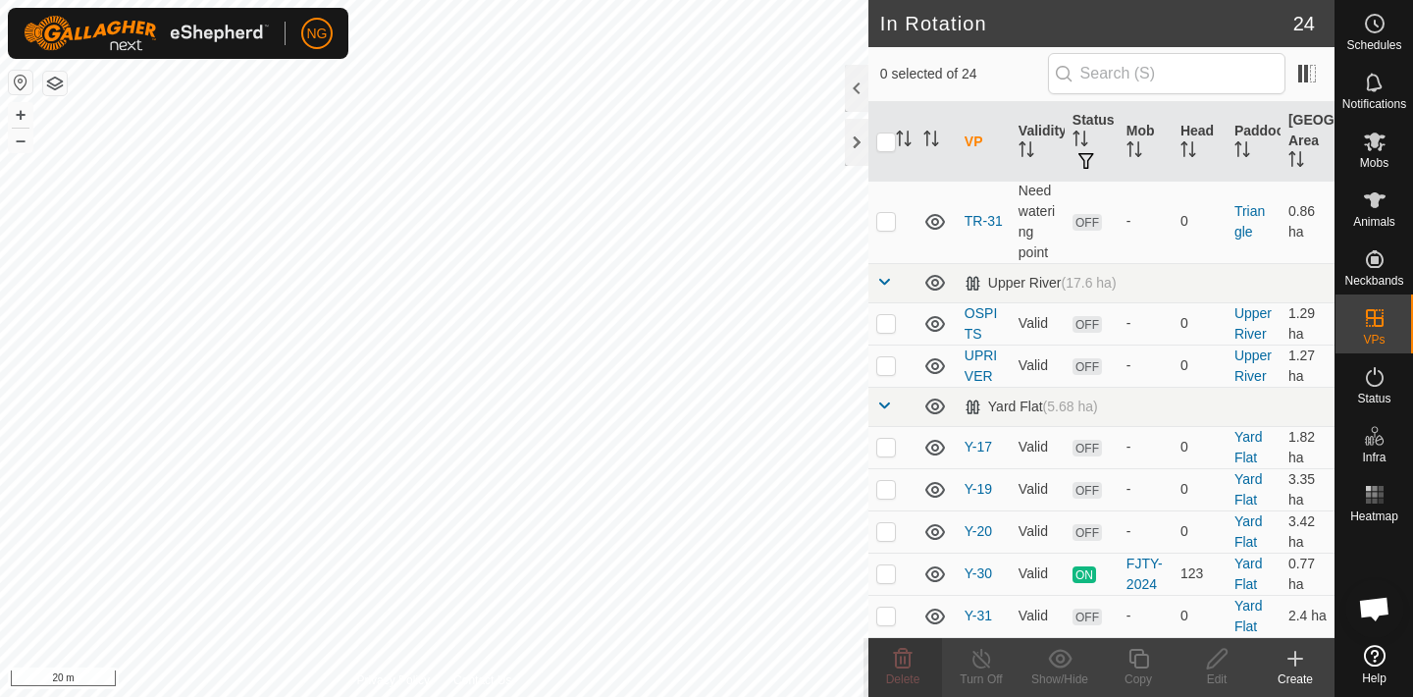
checkbox input "true"
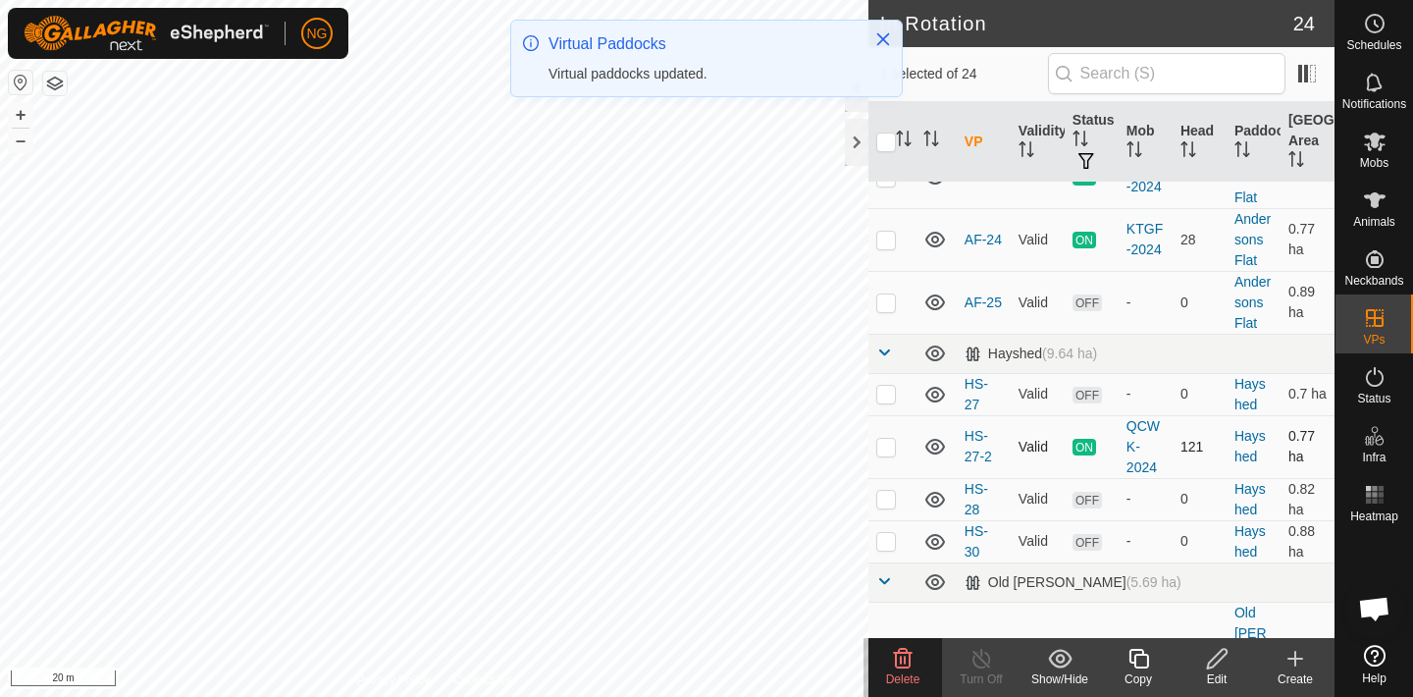
scroll to position [139, 0]
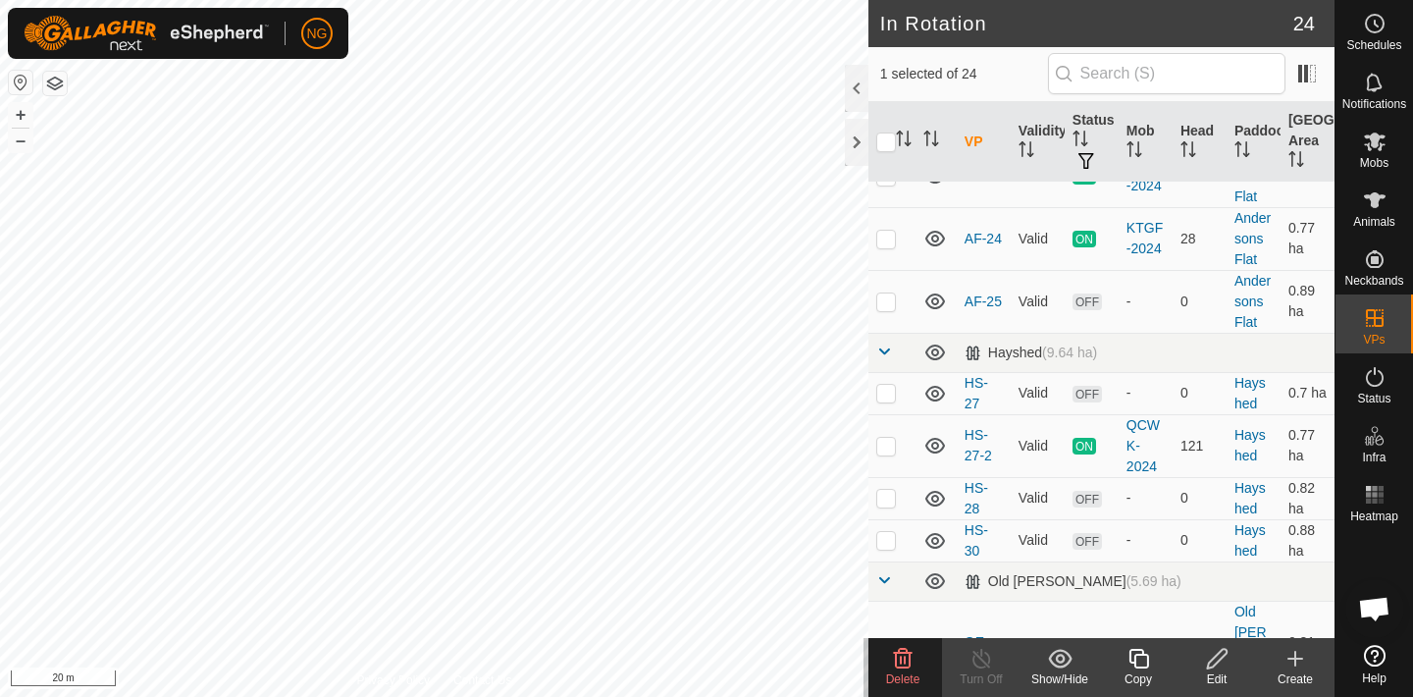
click at [1141, 658] on icon at bounding box center [1139, 659] width 25 height 24
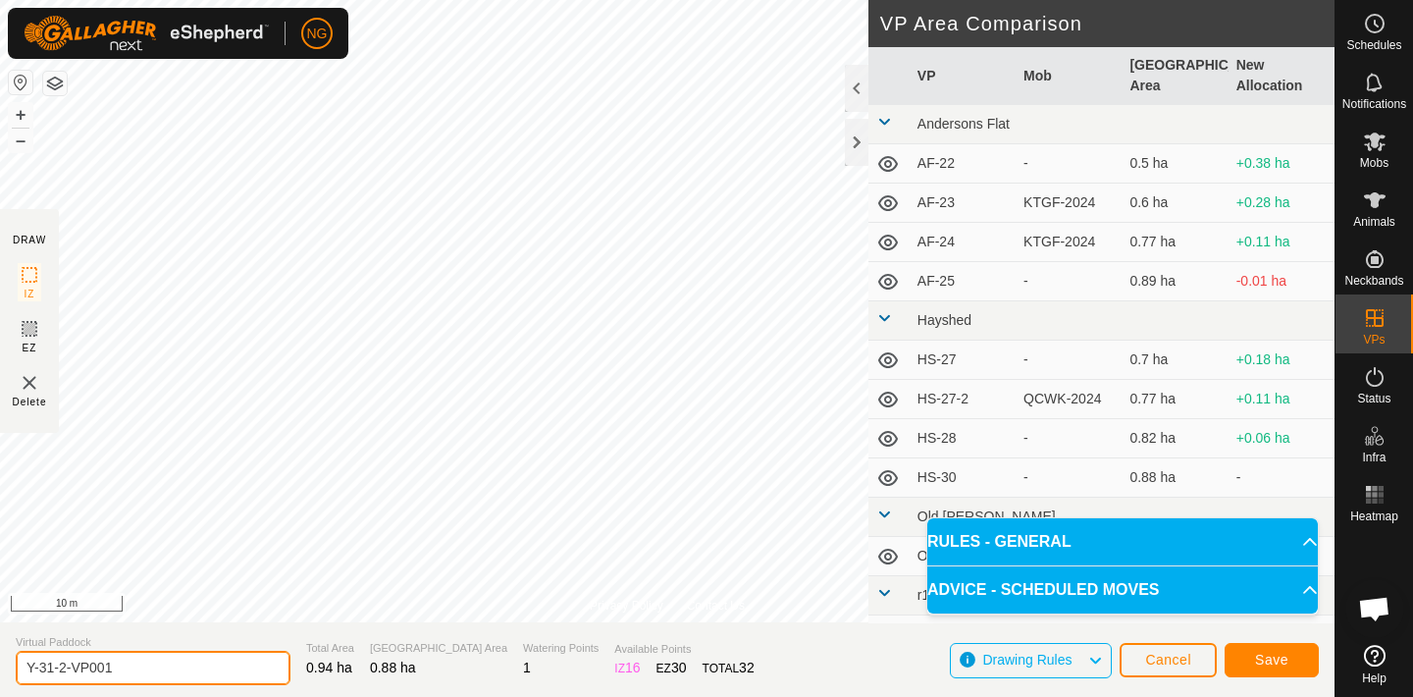
click at [127, 670] on input "Y-31-2-VP001" at bounding box center [153, 668] width 275 height 34
type input "Y-1"
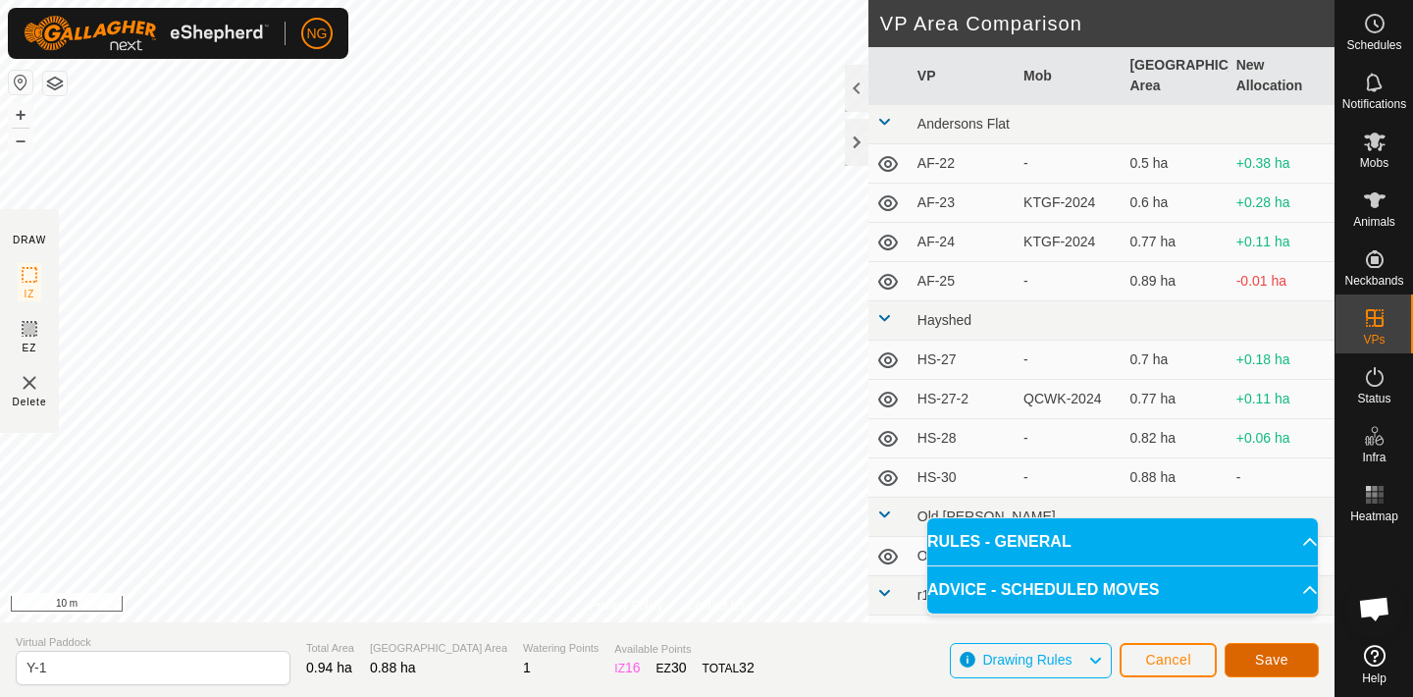
click at [1252, 658] on button "Save" at bounding box center [1272, 660] width 94 height 34
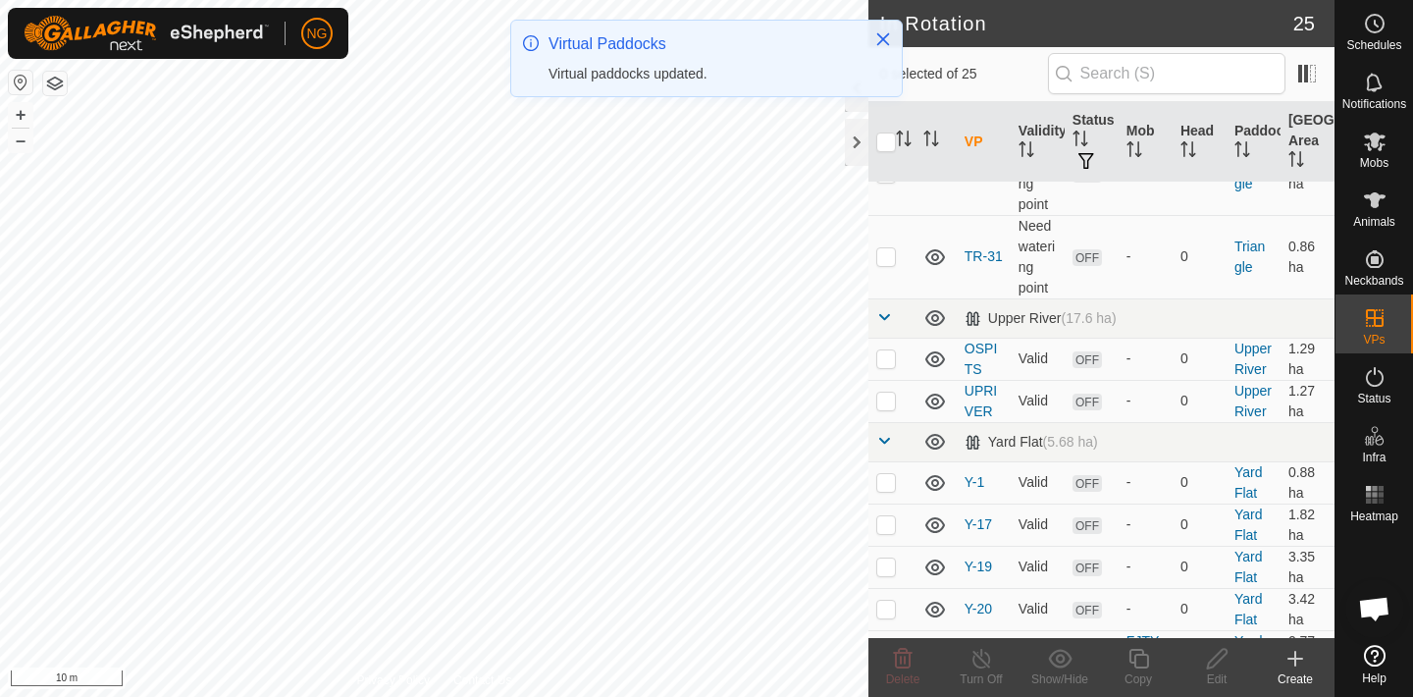
scroll to position [1197, 0]
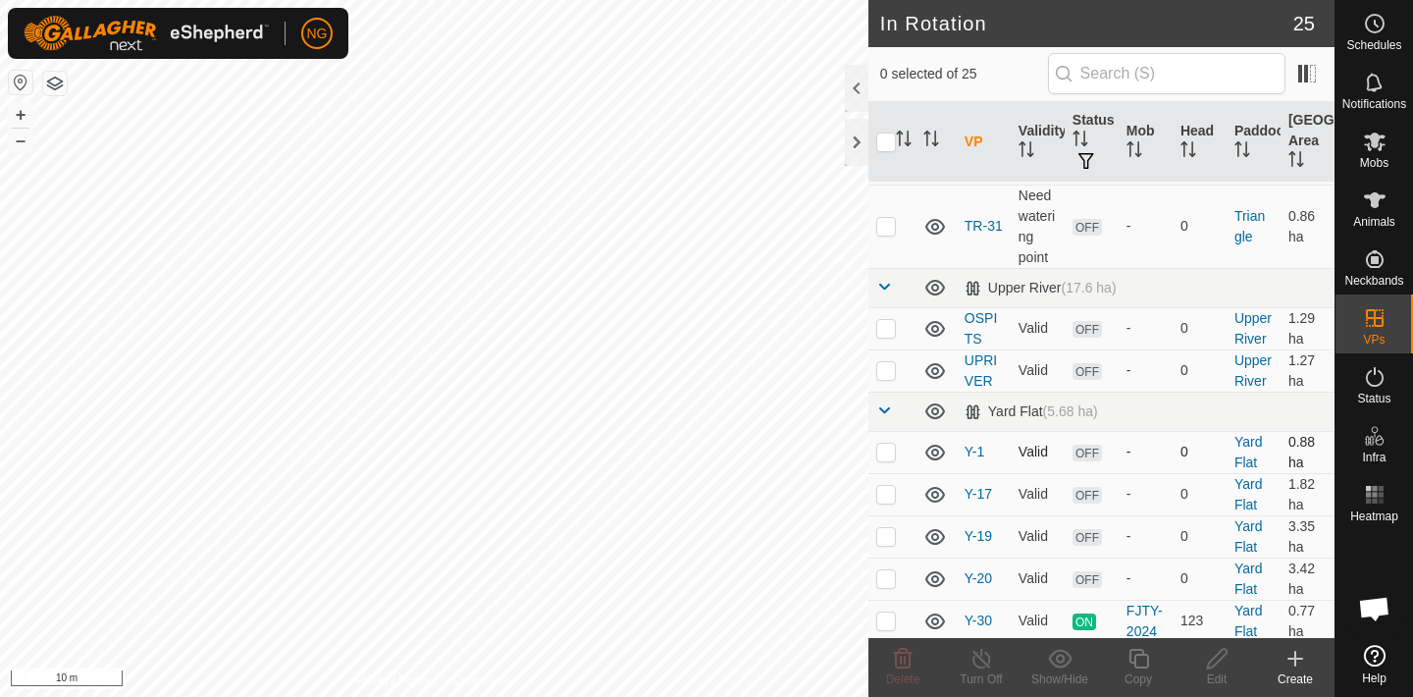
click at [884, 444] on p-checkbox at bounding box center [886, 452] width 20 height 16
checkbox input "true"
click at [1141, 657] on icon at bounding box center [1139, 659] width 25 height 24
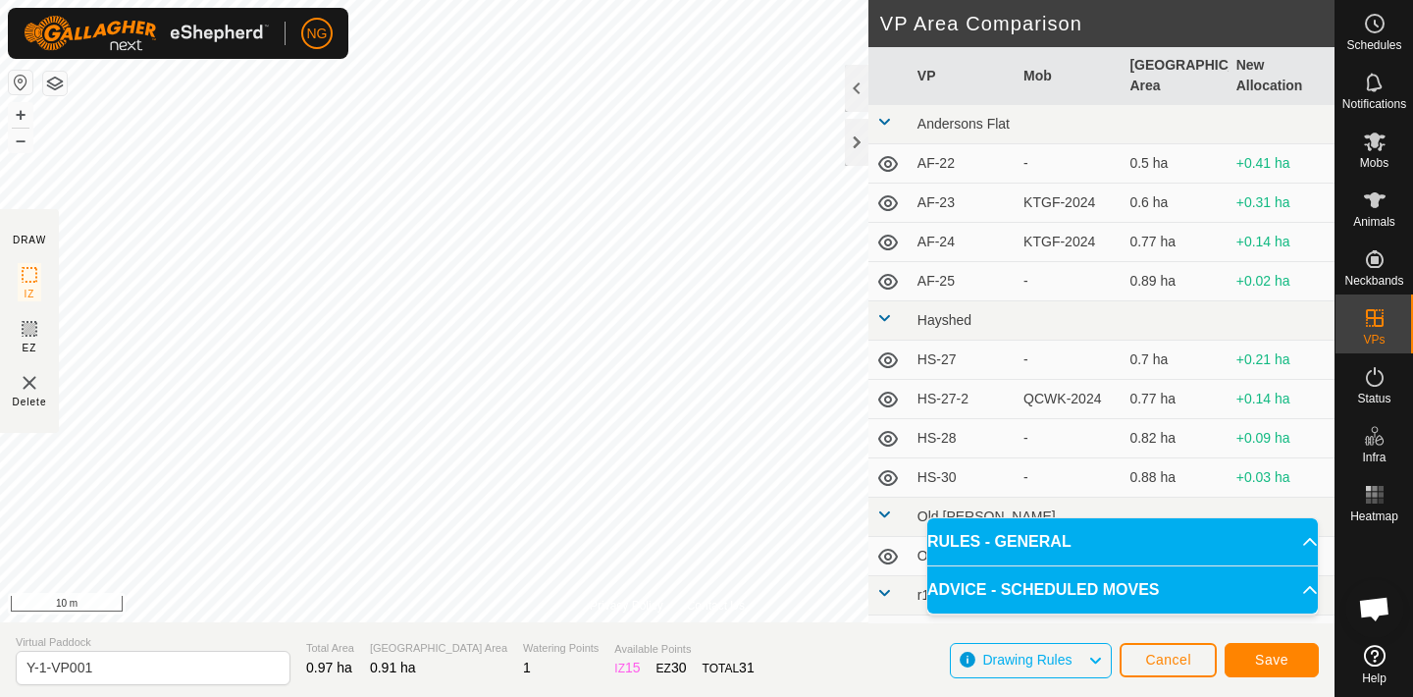
click at [872, 646] on div "Privacy Policy Contact Us Status: OFF Type: Inclusion Zone + – ⇧ i 10 m DRAW IZ…" at bounding box center [667, 348] width 1335 height 697
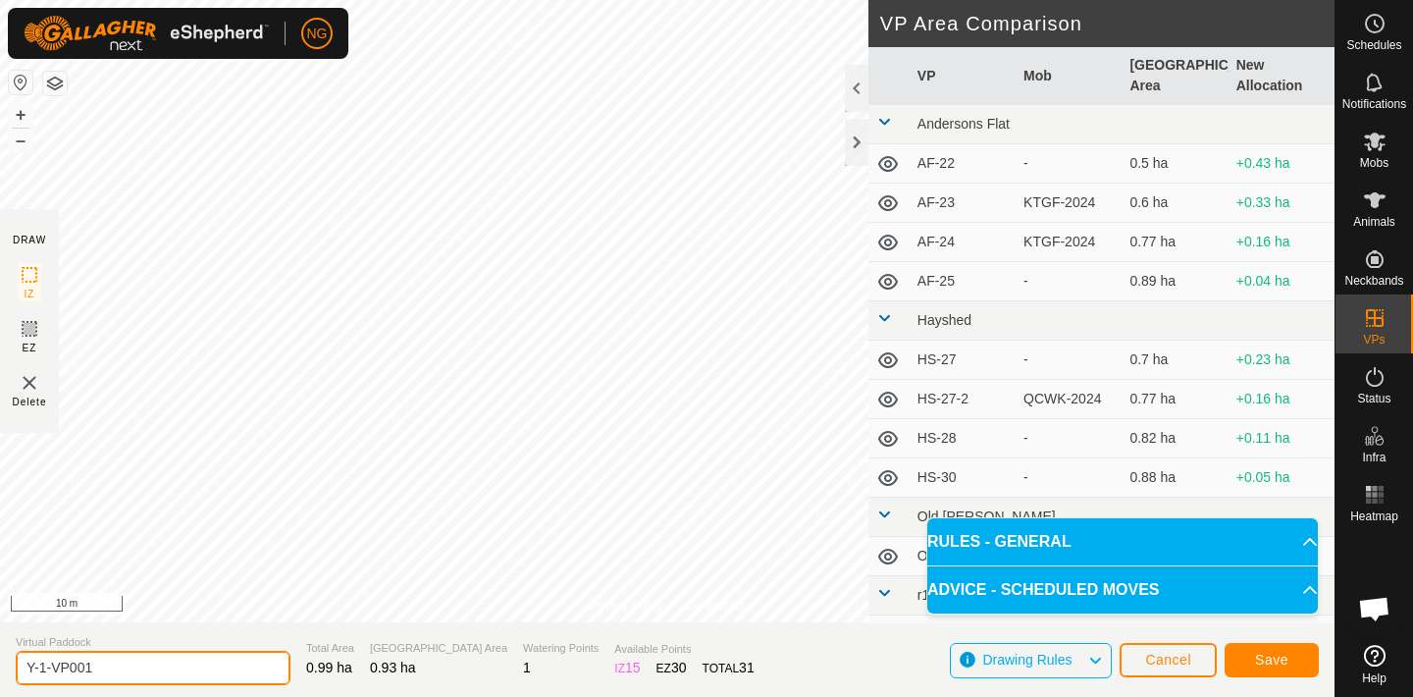
click at [108, 667] on input "Y-1-VP001" at bounding box center [153, 668] width 275 height 34
type input "Y-2"
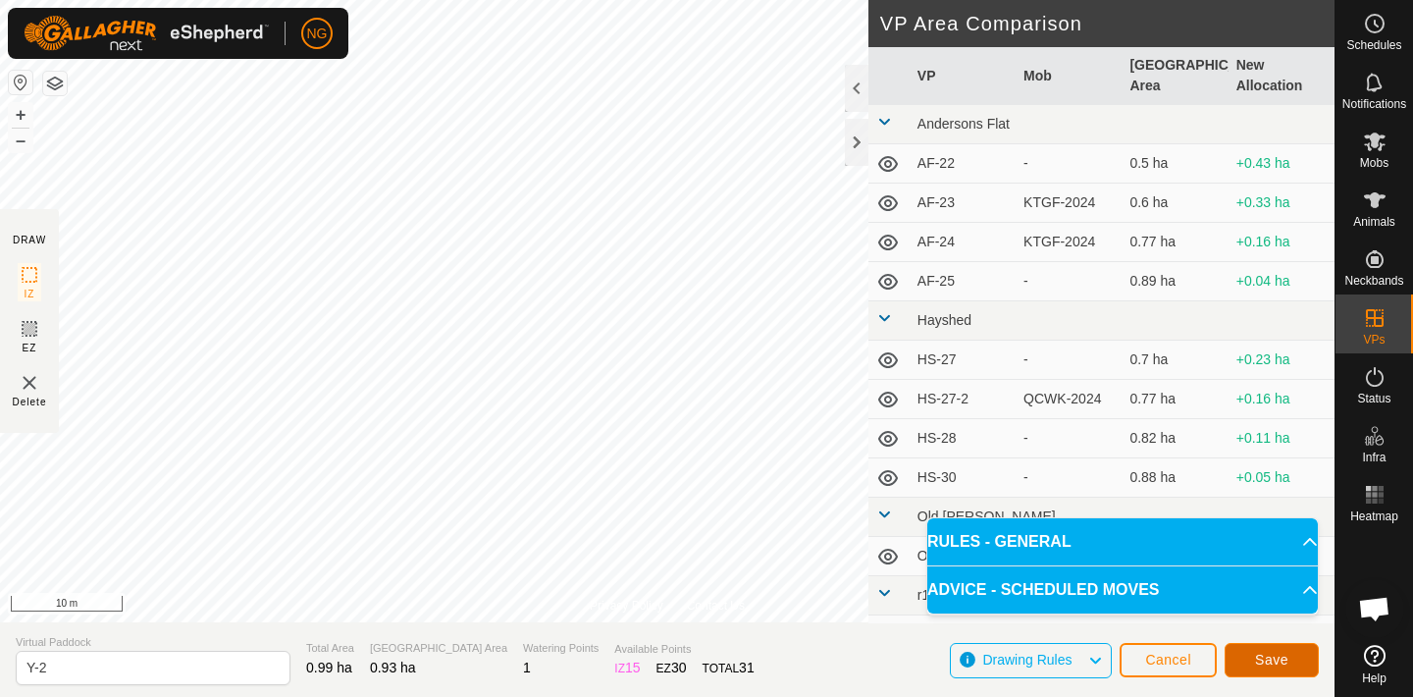
click at [1267, 656] on span "Save" at bounding box center [1271, 660] width 33 height 16
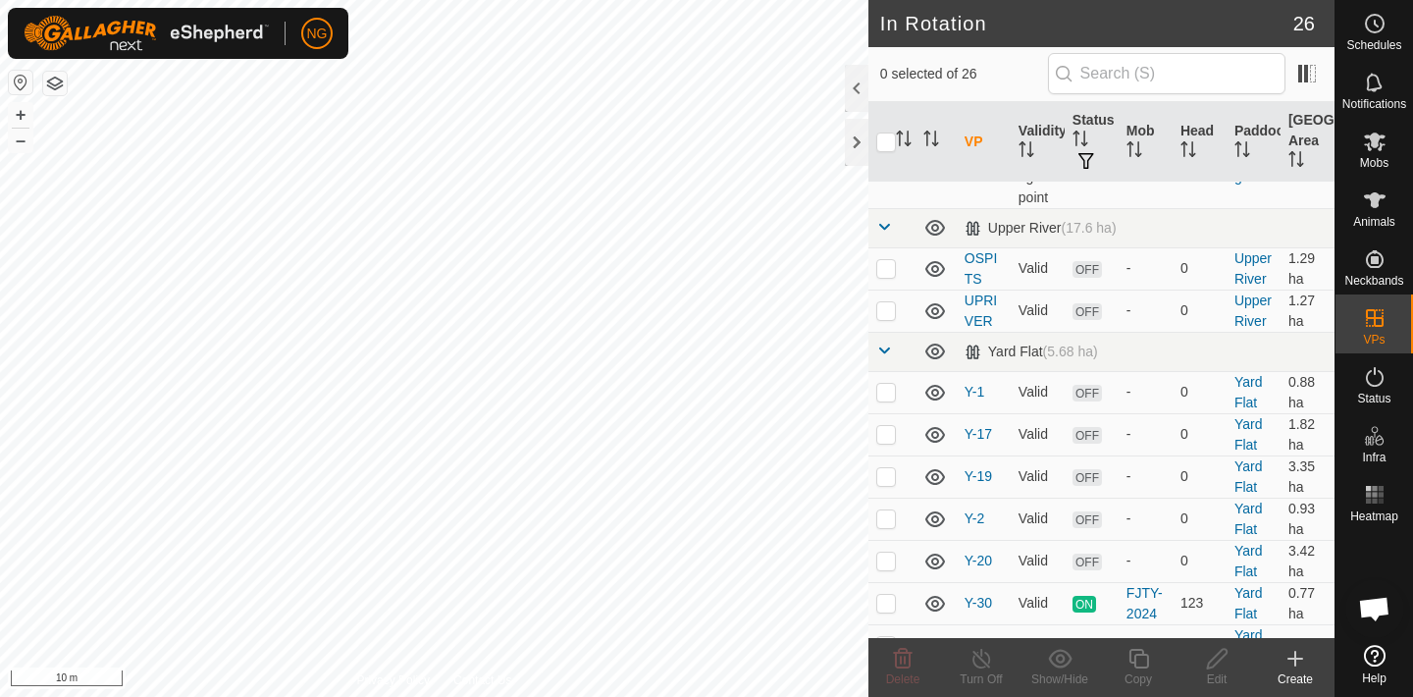
scroll to position [1287, 0]
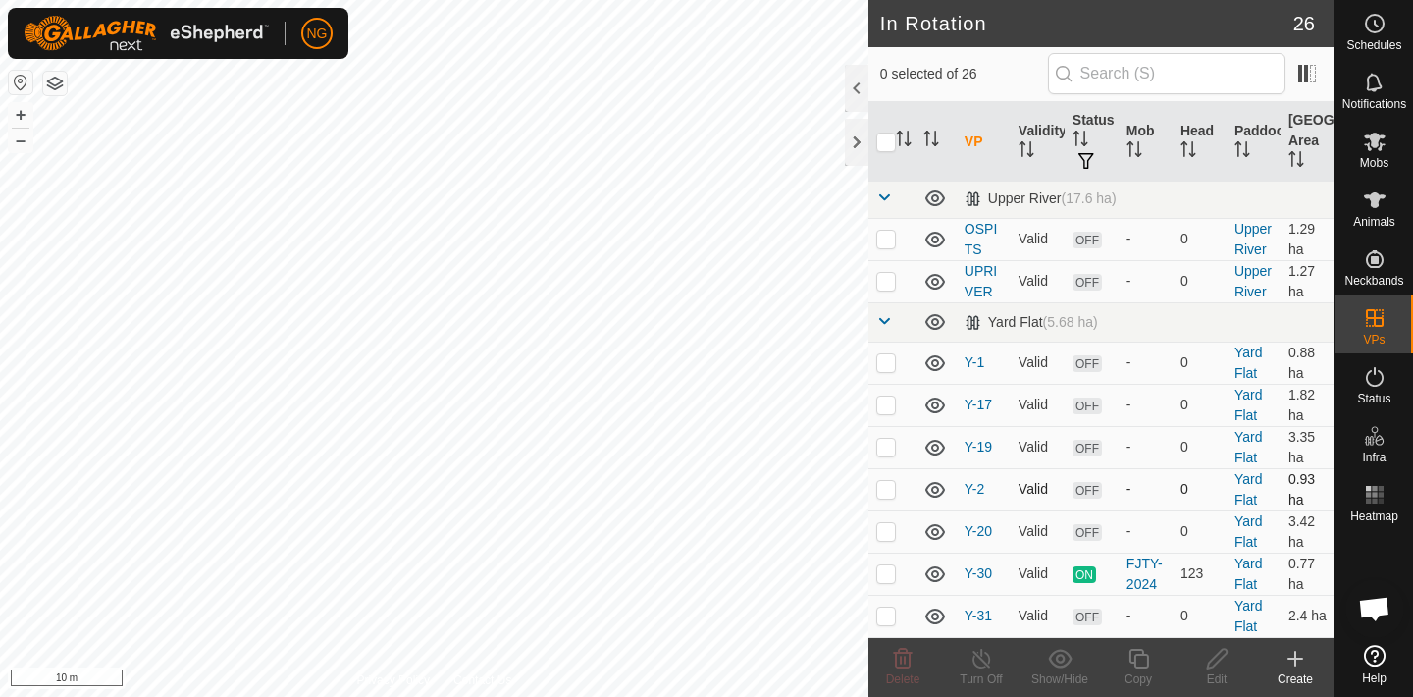
click at [889, 481] on p-checkbox at bounding box center [886, 489] width 20 height 16
checkbox input "true"
click at [1142, 655] on icon at bounding box center [1139, 659] width 20 height 20
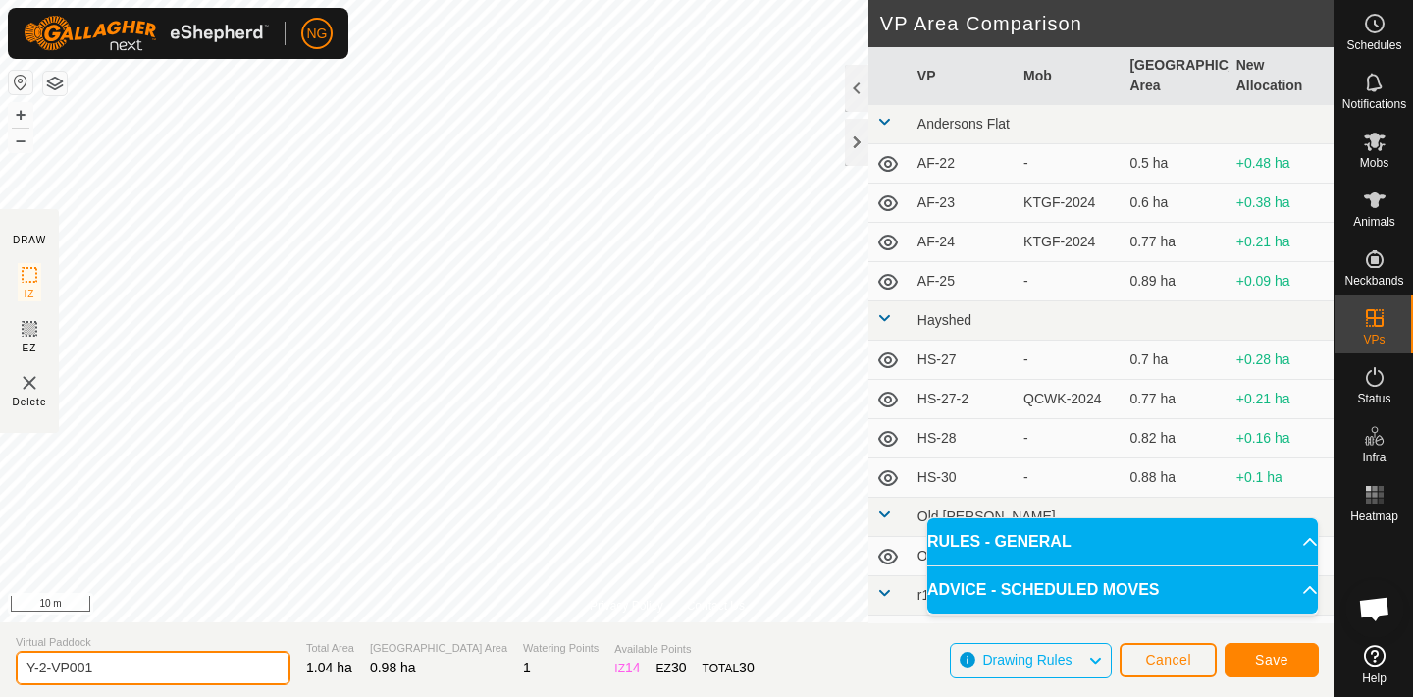
click at [123, 661] on input "Y-2-VP001" at bounding box center [153, 668] width 275 height 34
type input "Y-3"
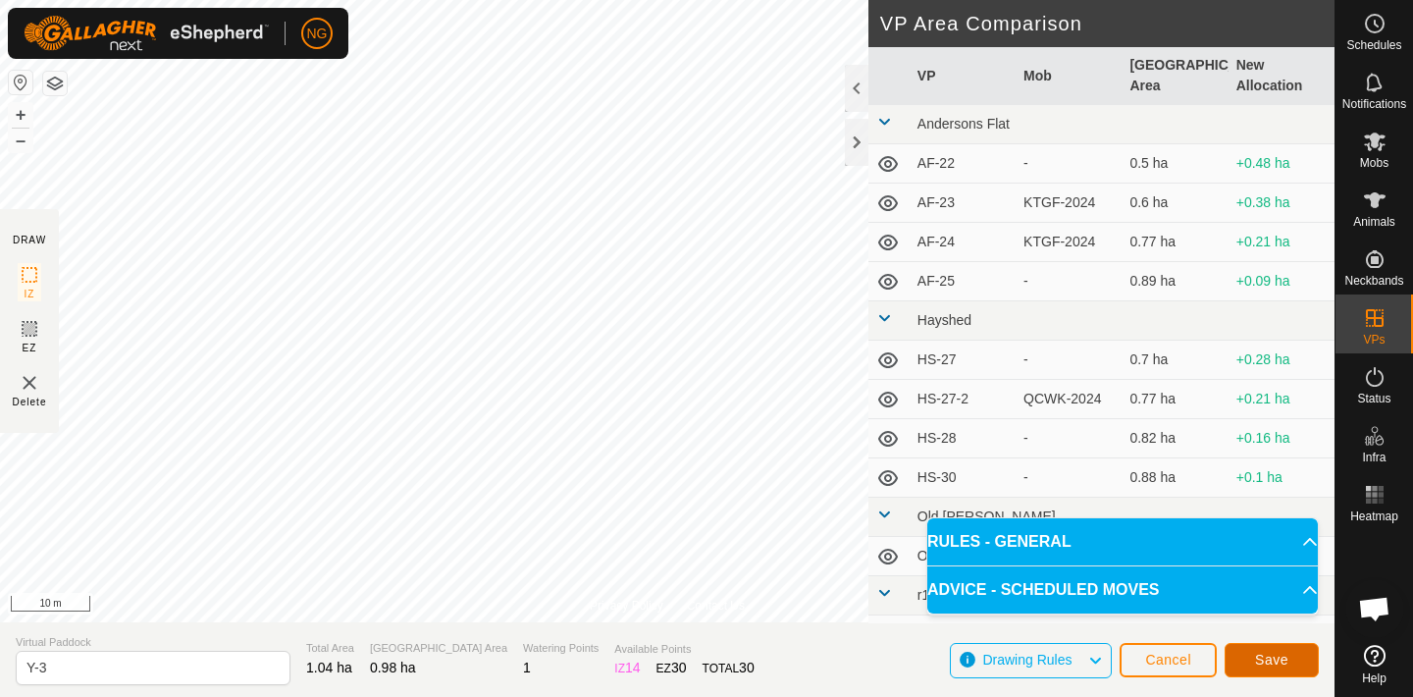
click at [1277, 648] on button "Save" at bounding box center [1272, 660] width 94 height 34
